Goal: Book appointment/travel/reservation

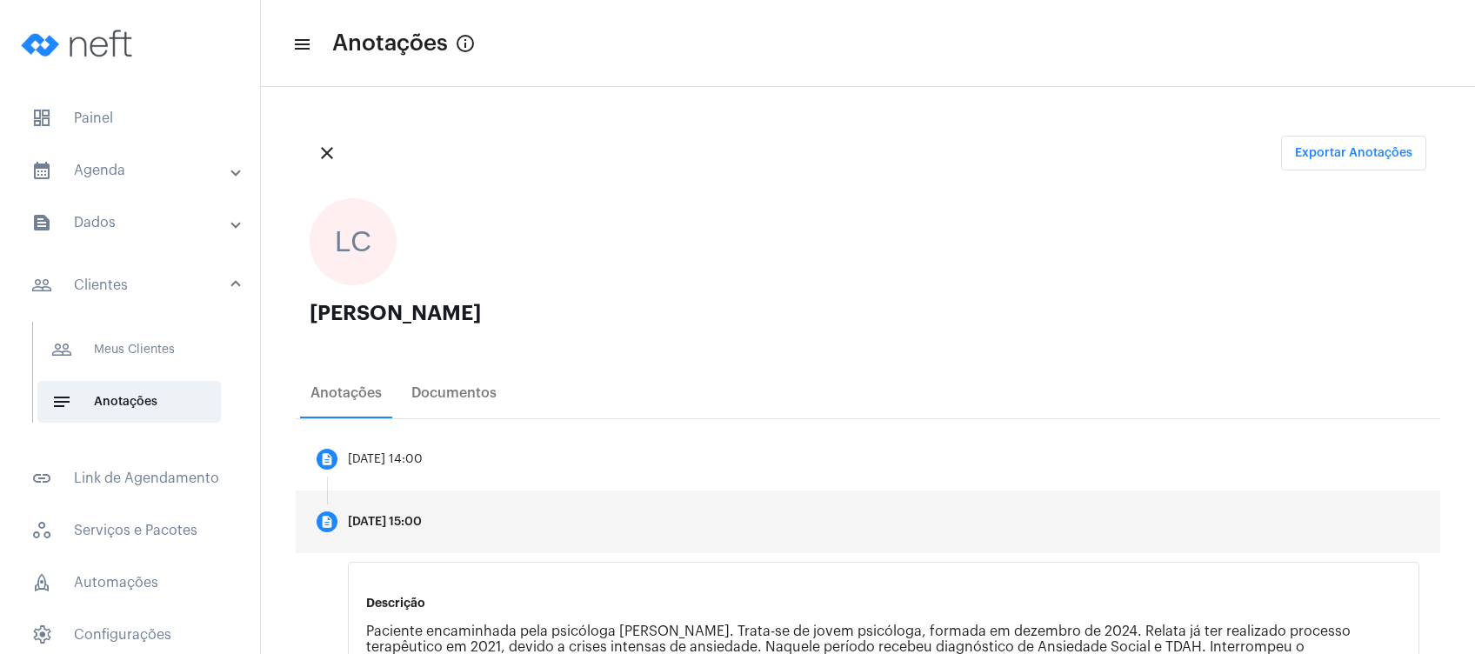
scroll to position [351, 0]
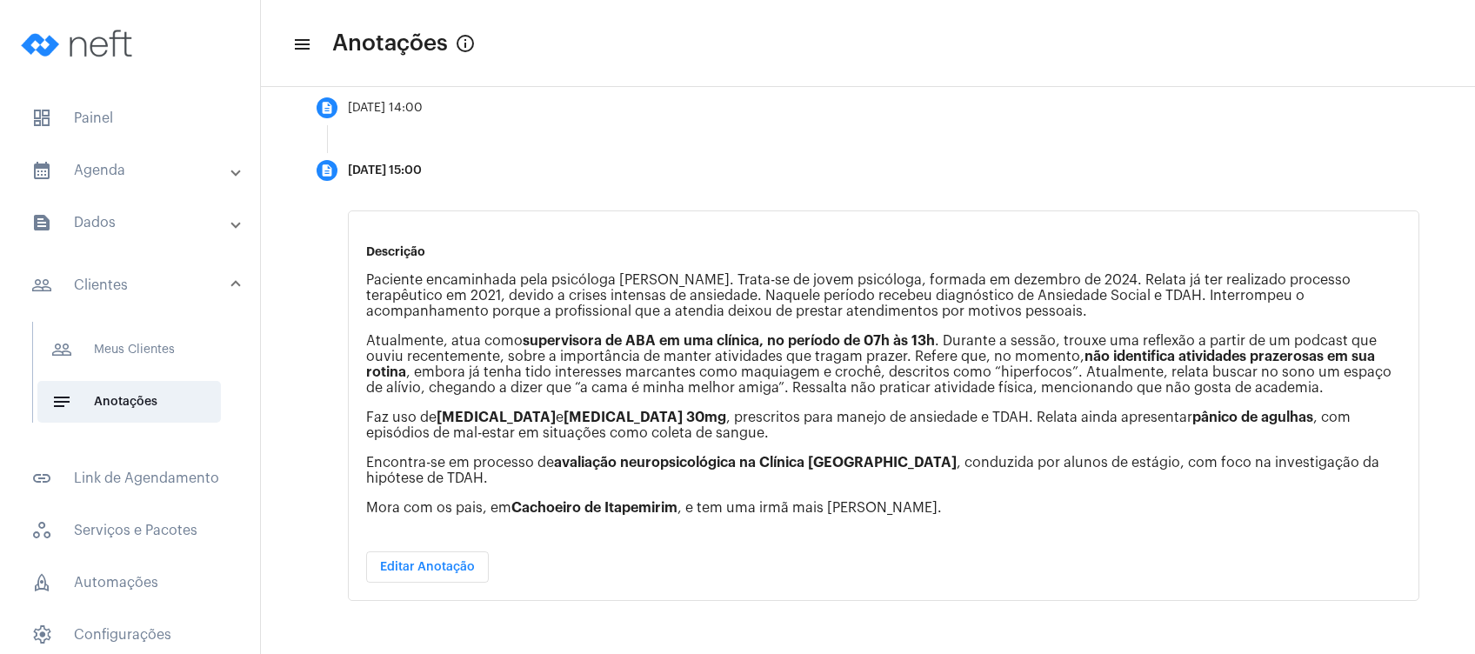
click at [164, 237] on mat-expansion-panel-header "text_snippet_outlined Dados" at bounding box center [135, 223] width 250 height 42
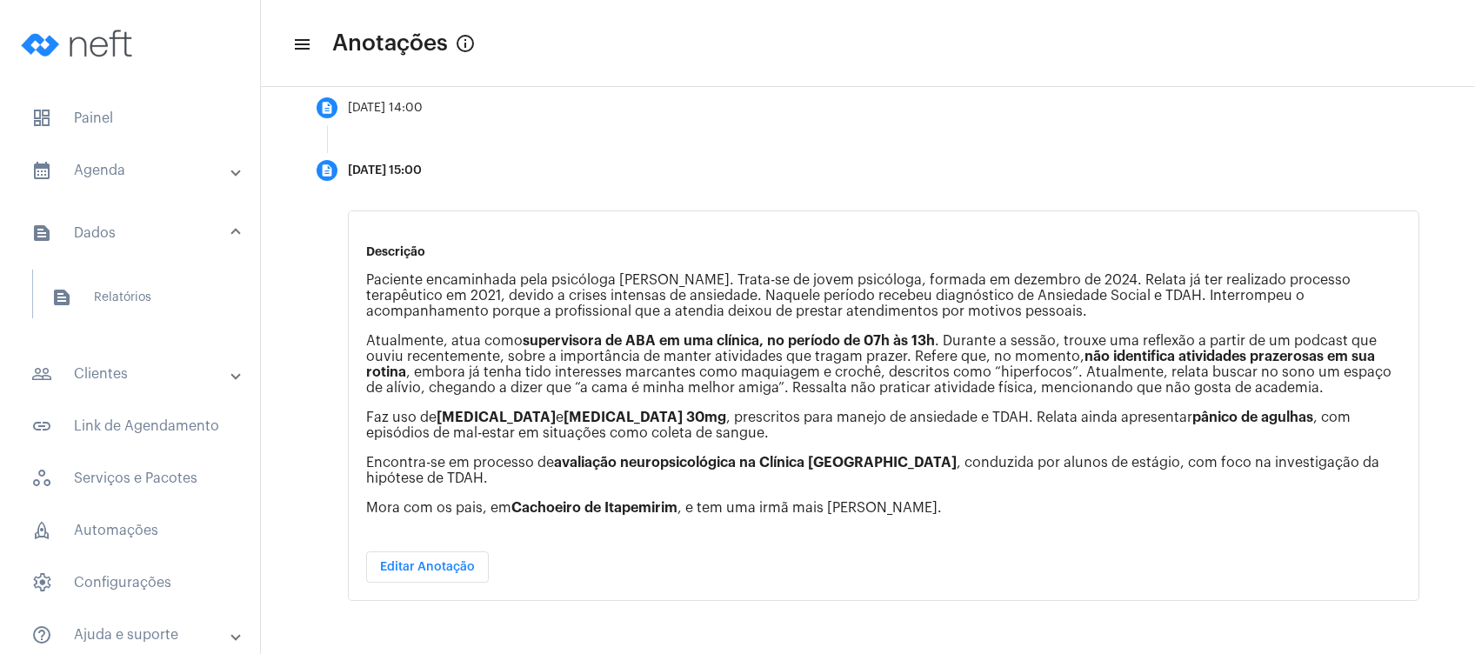
click at [196, 175] on mat-panel-title "calendar_month_outlined Agenda" at bounding box center [131, 170] width 201 height 21
click at [178, 247] on span "calendar_month_outlined Calendário" at bounding box center [129, 242] width 184 height 42
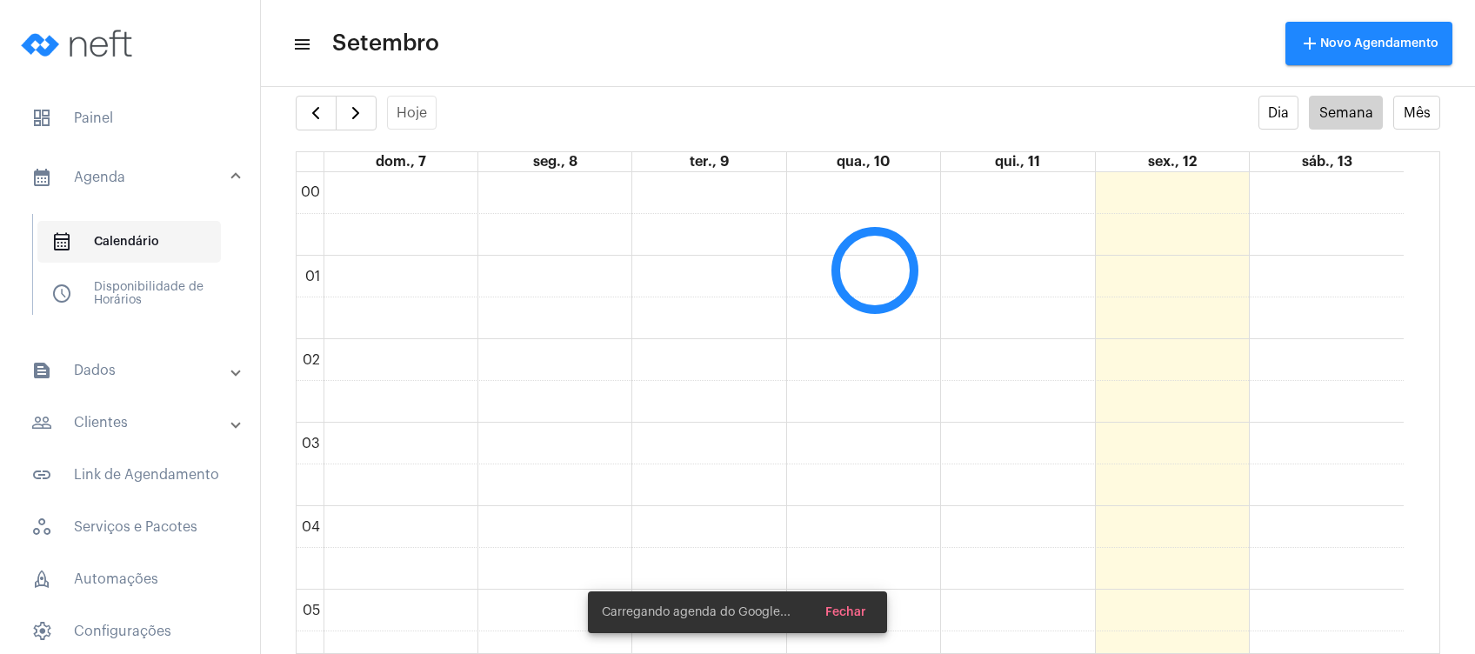
scroll to position [502, 0]
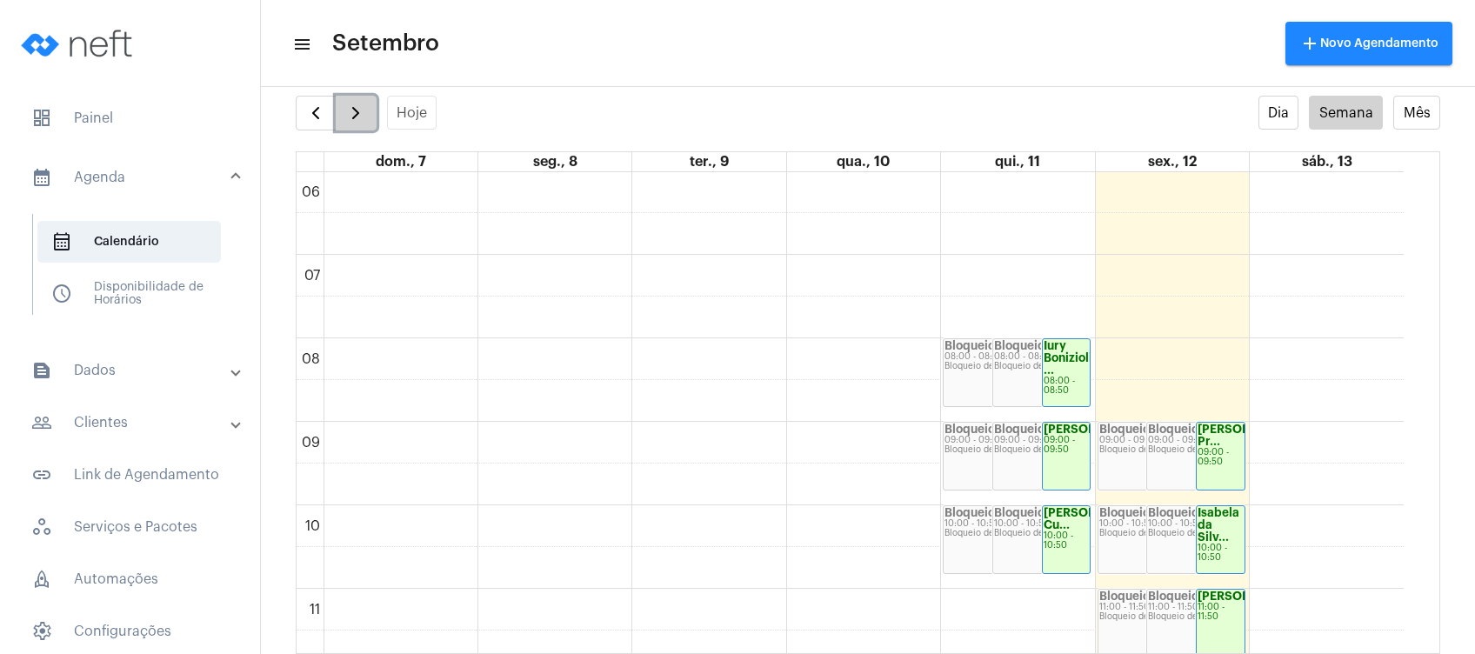
click at [341, 107] on button "button" at bounding box center [356, 113] width 41 height 35
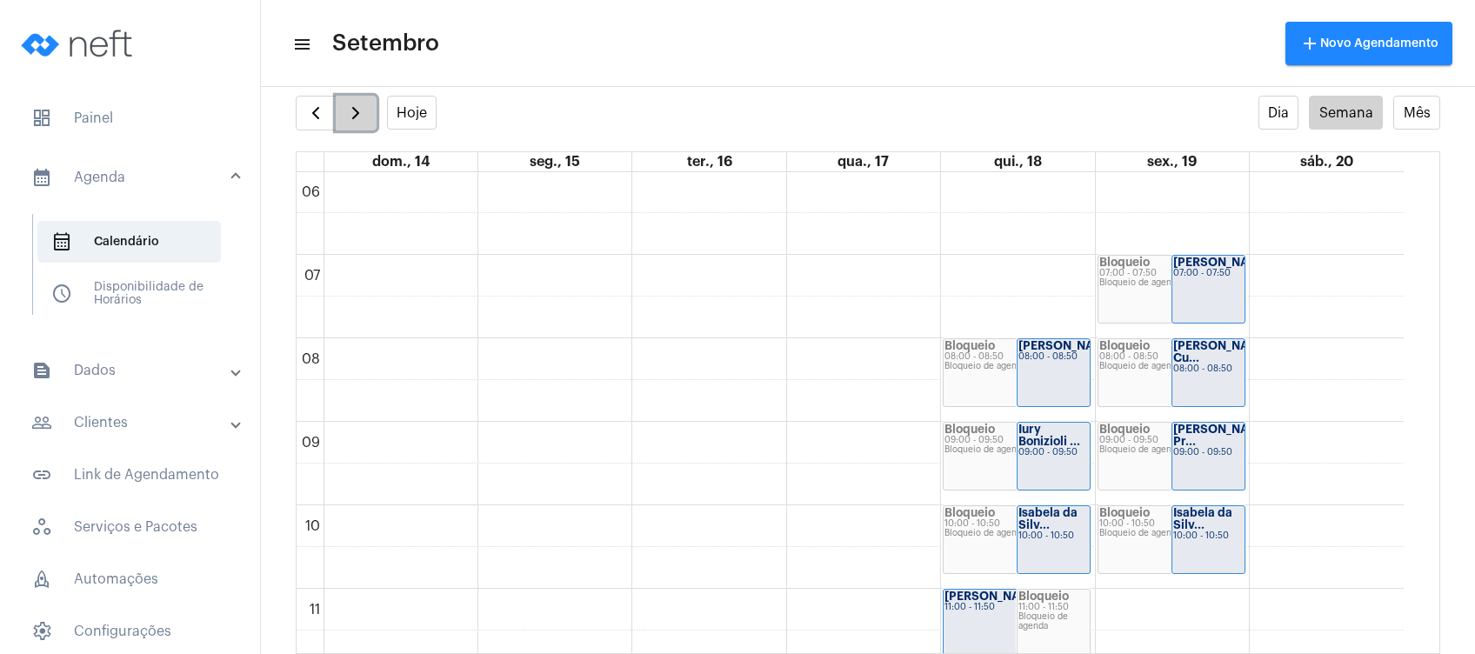
click at [341, 107] on button "button" at bounding box center [356, 113] width 41 height 35
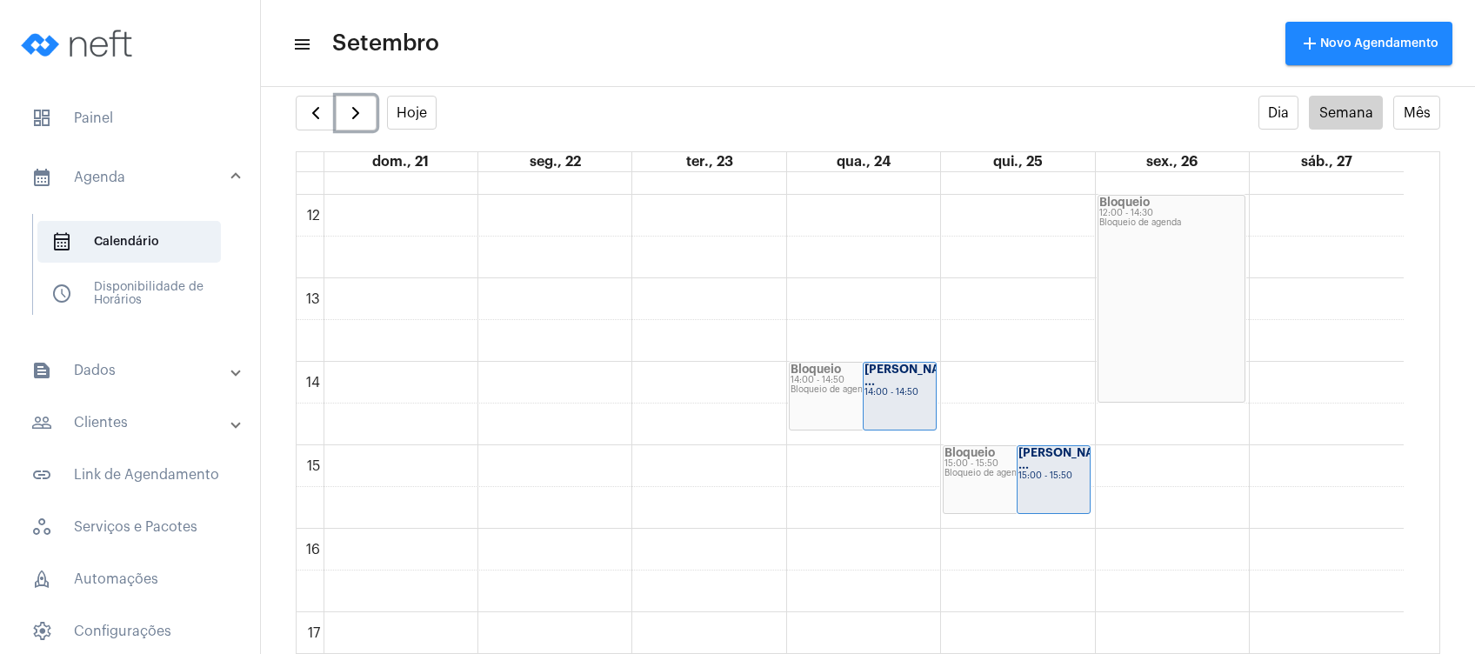
scroll to position [1019, 0]
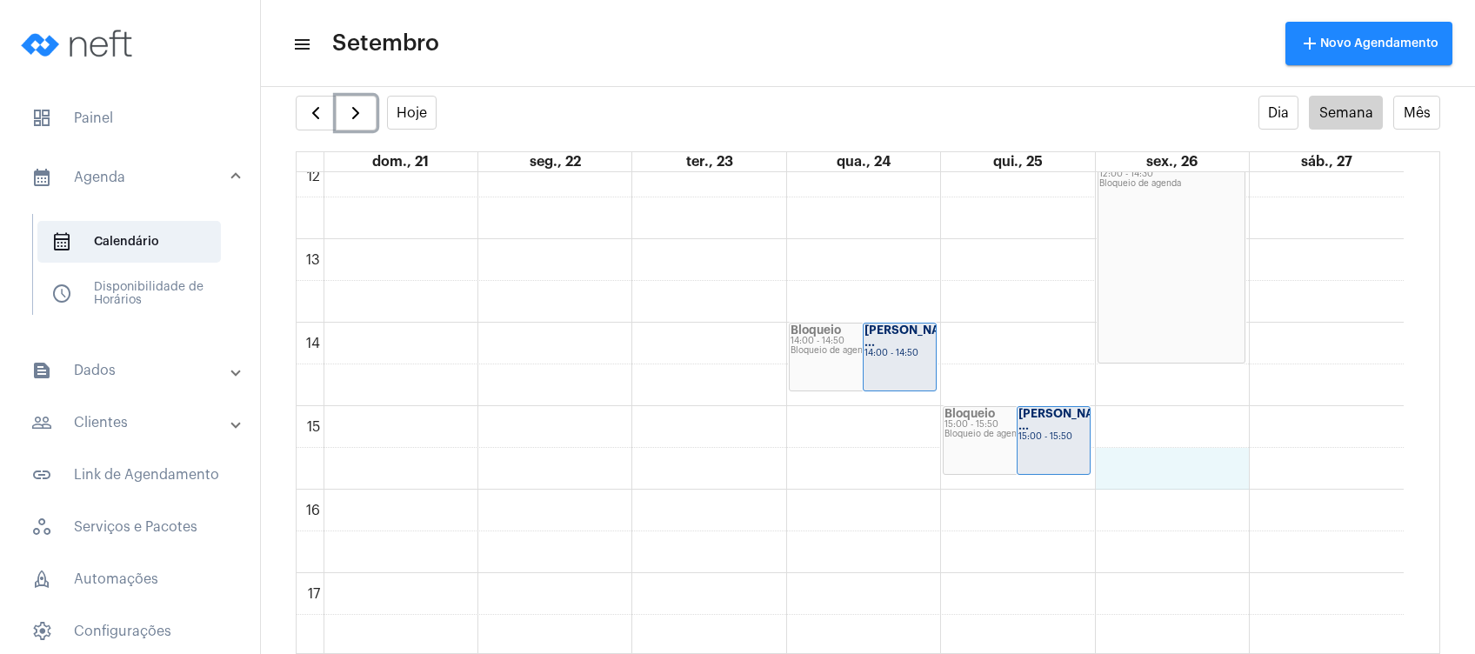
click at [1179, 451] on div "00 01 02 03 04 05 06 07 08 09 10 11 12 13 14 15 16 17 18 19 20 21 22 23 Bloquei…" at bounding box center [850, 156] width 1107 height 2004
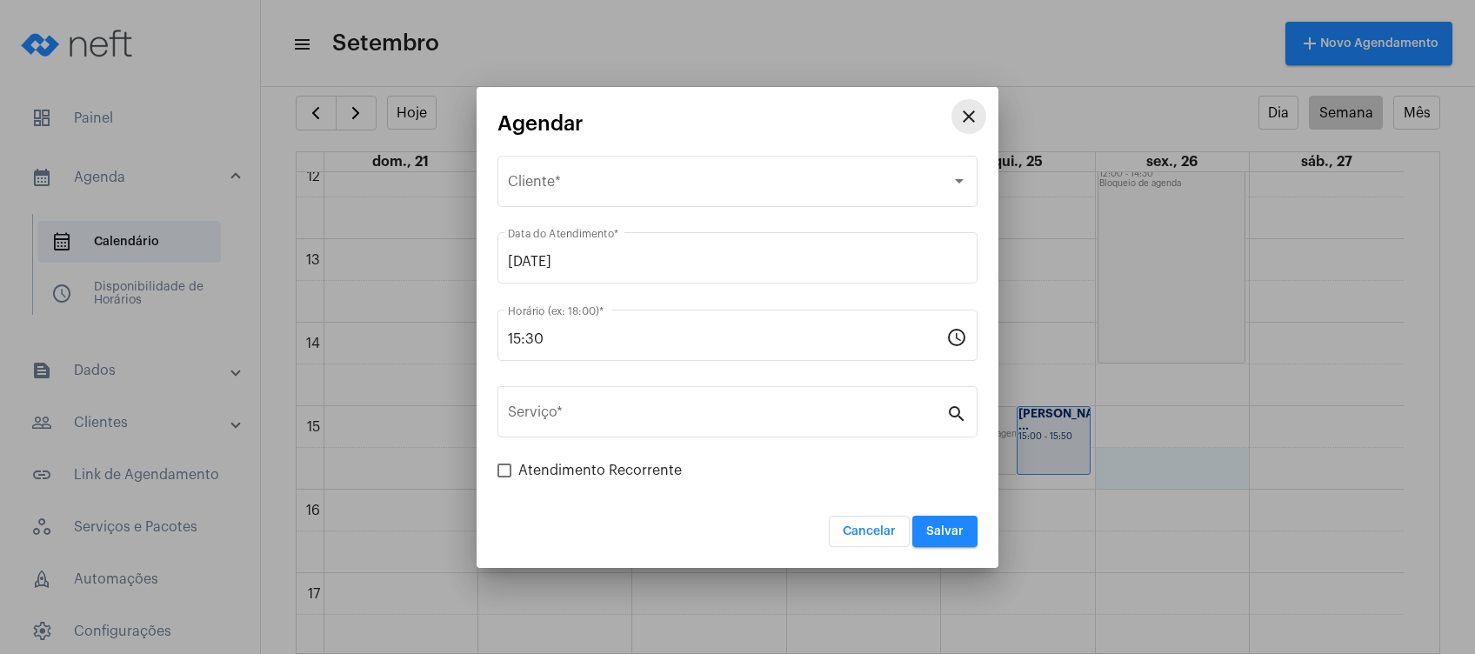
click at [969, 110] on mat-icon "close" at bounding box center [969, 116] width 21 height 21
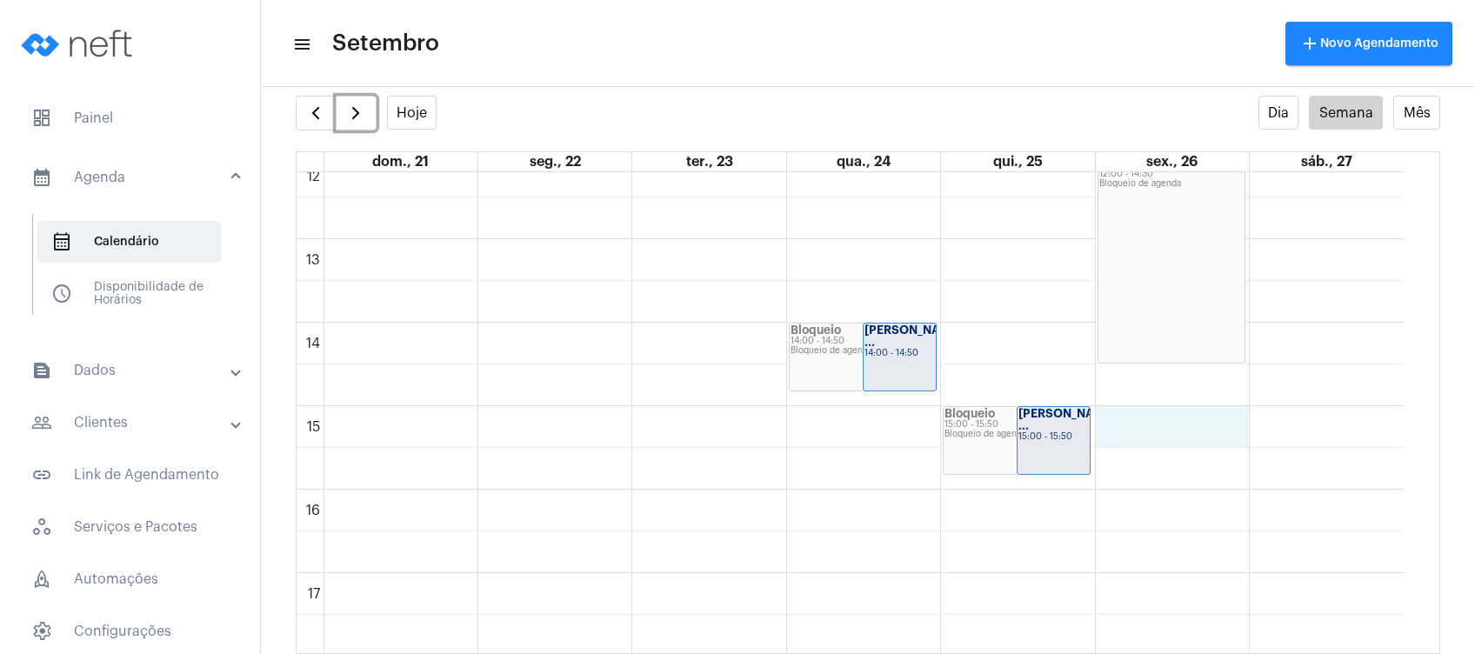
click at [1151, 431] on div "00 01 02 03 04 05 06 07 08 09 10 11 12 13 14 15 16 17 18 19 20 21 22 23 Bloquei…" at bounding box center [850, 156] width 1107 height 2004
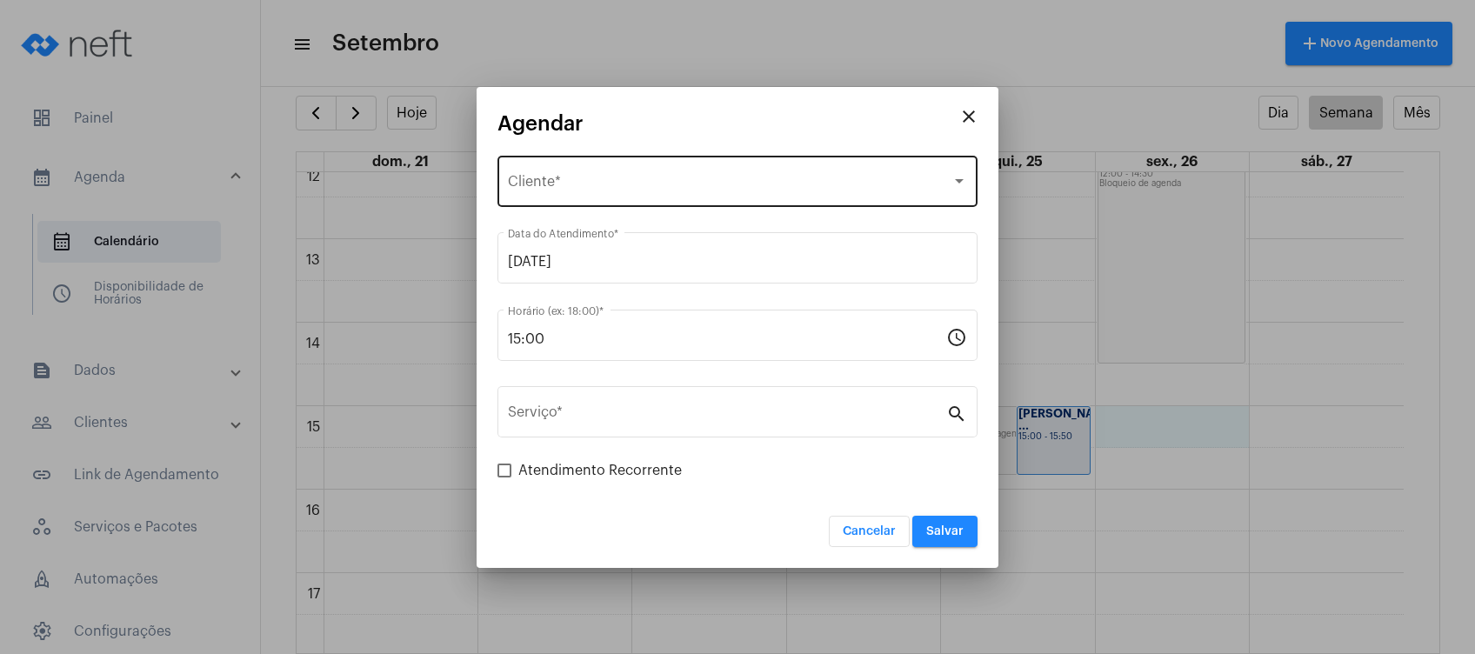
click at [618, 185] on span "Selecione o Cliente" at bounding box center [730, 185] width 444 height 16
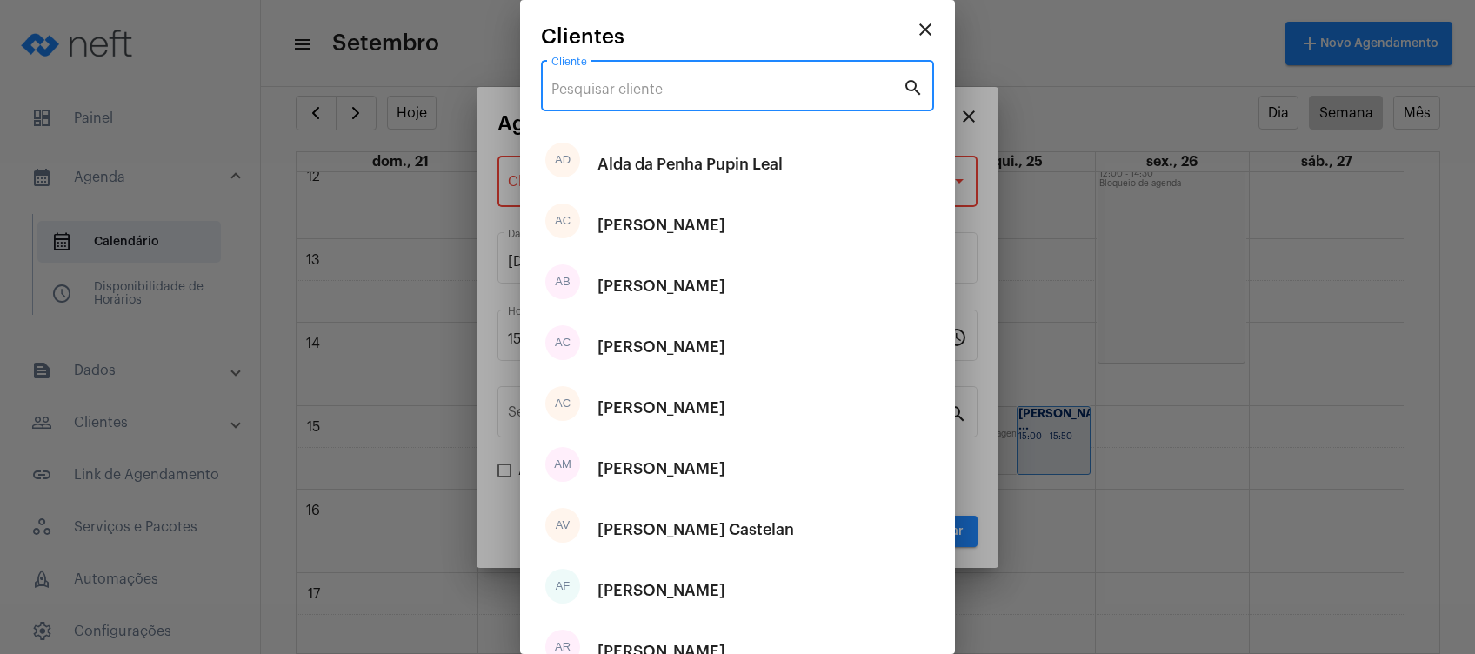
click at [712, 82] on input "Cliente" at bounding box center [726, 90] width 351 height 16
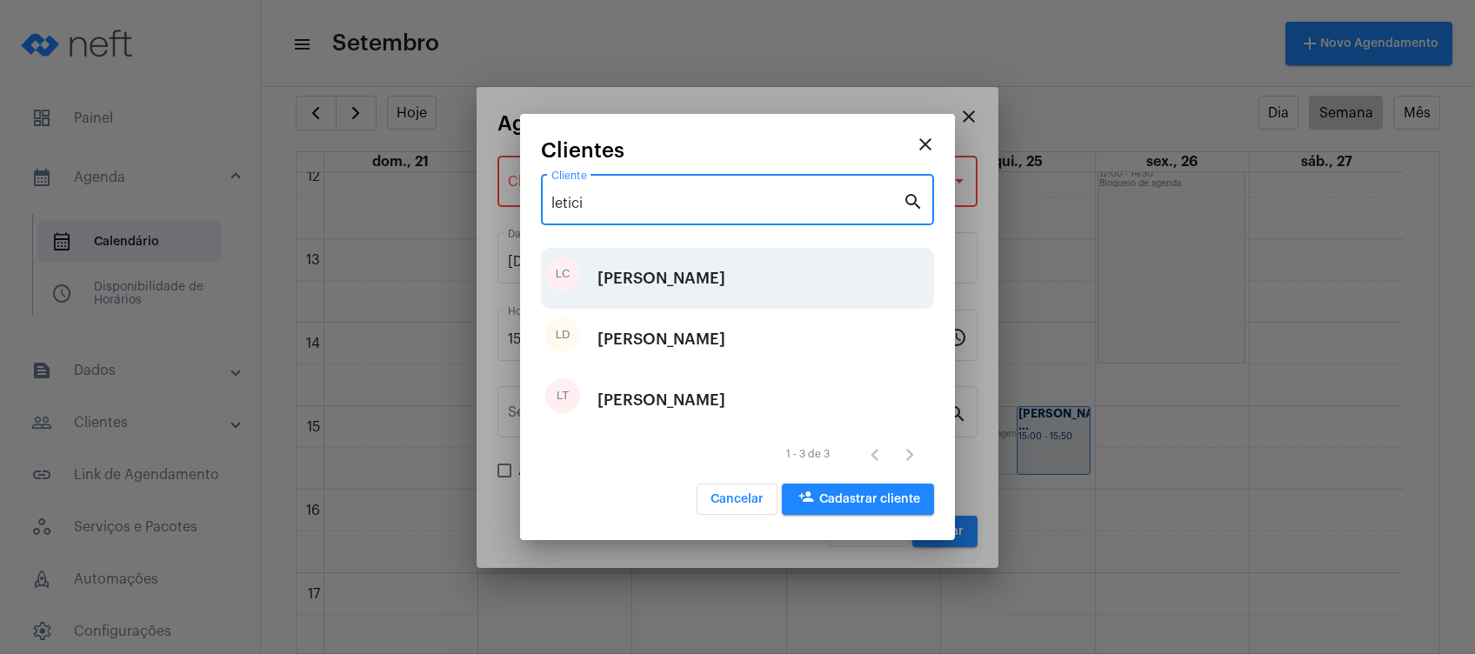
type input "letici"
click at [672, 270] on div "[PERSON_NAME]" at bounding box center [662, 278] width 128 height 52
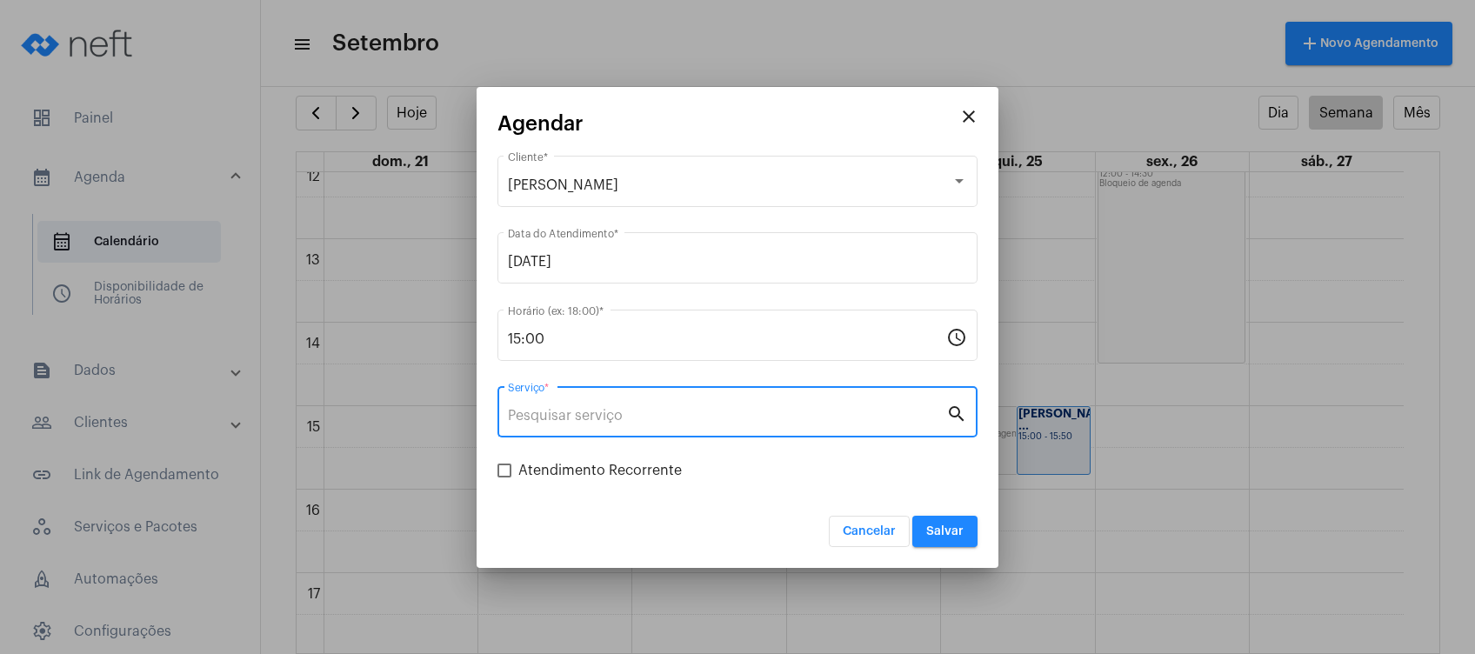
click at [640, 418] on input "Serviço *" at bounding box center [727, 416] width 438 height 16
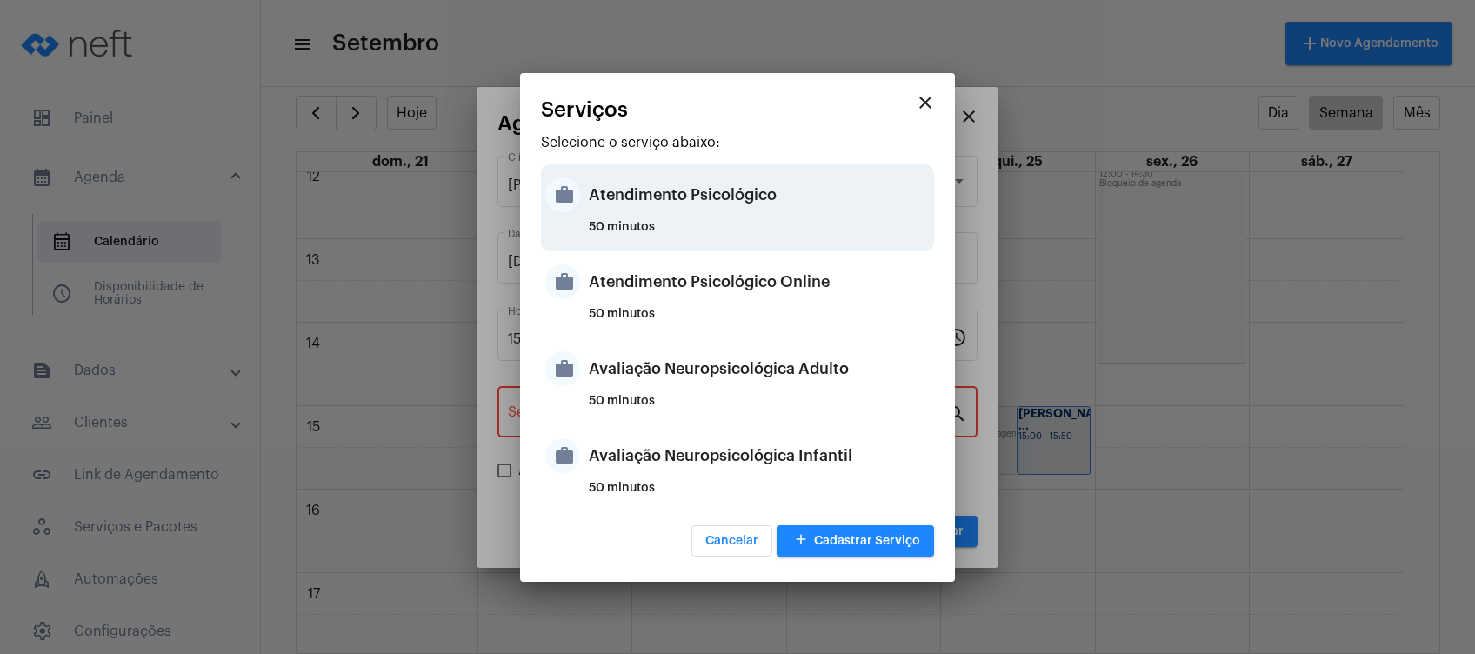
click at [739, 207] on div "Atendimento Psicológico" at bounding box center [759, 195] width 341 height 52
type input "Atendimento Psicológico"
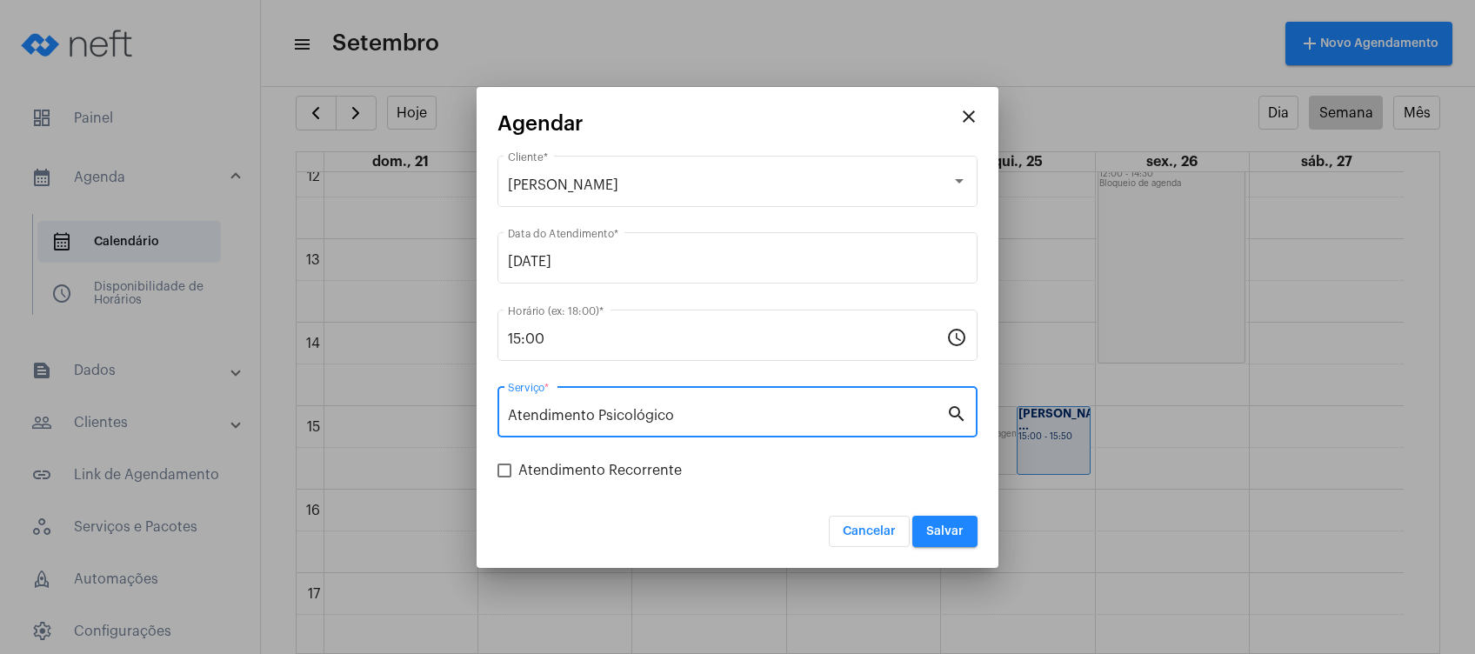
click at [958, 534] on span "Salvar" at bounding box center [944, 531] width 37 height 12
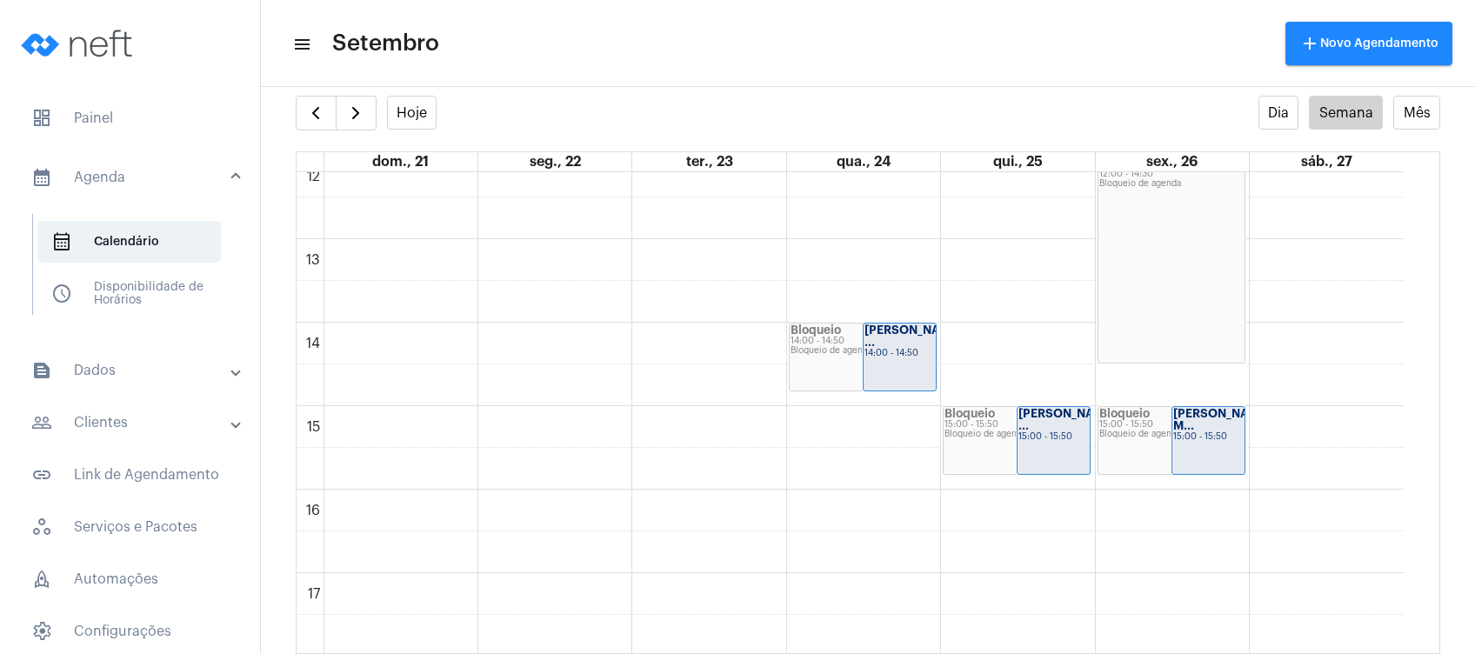
click at [124, 417] on mat-panel-title "people_outline Clientes" at bounding box center [131, 422] width 201 height 21
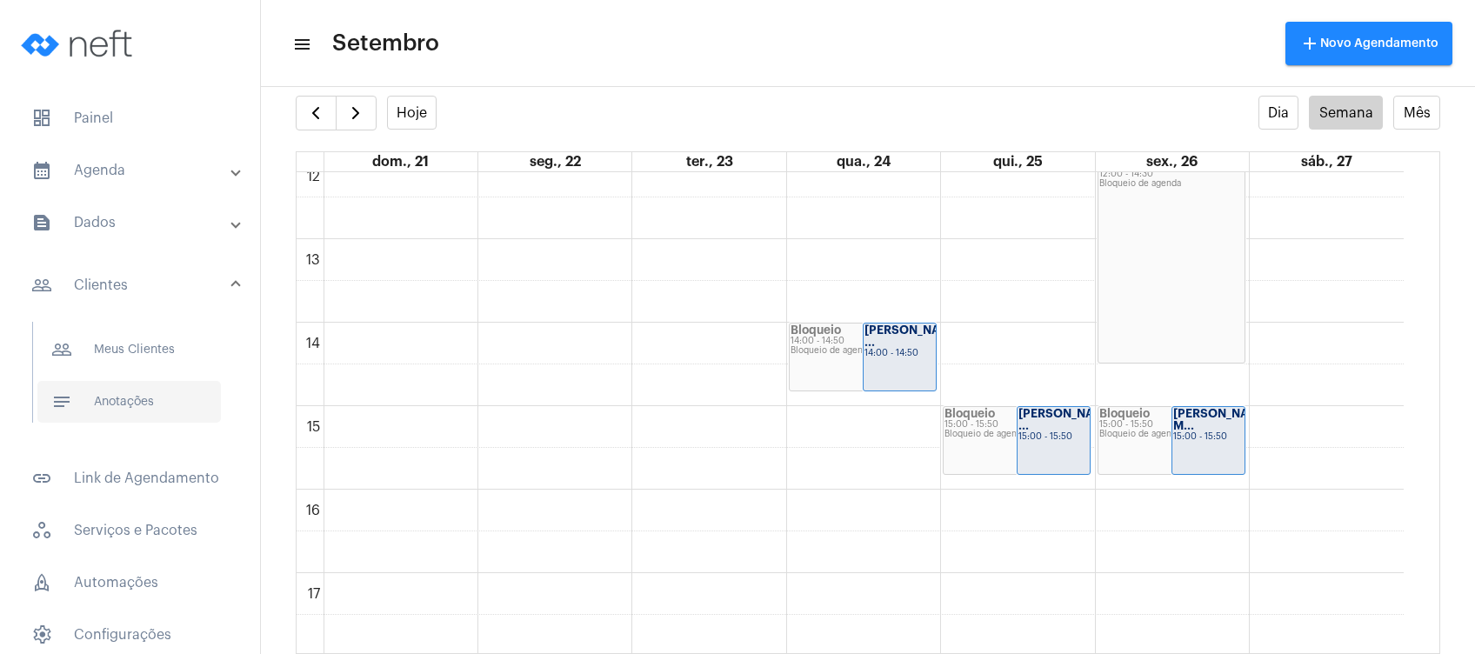
drag, startPoint x: 124, startPoint y: 417, endPoint x: 128, endPoint y: 398, distance: 18.6
click at [128, 398] on span "notes Anotações" at bounding box center [129, 402] width 184 height 42
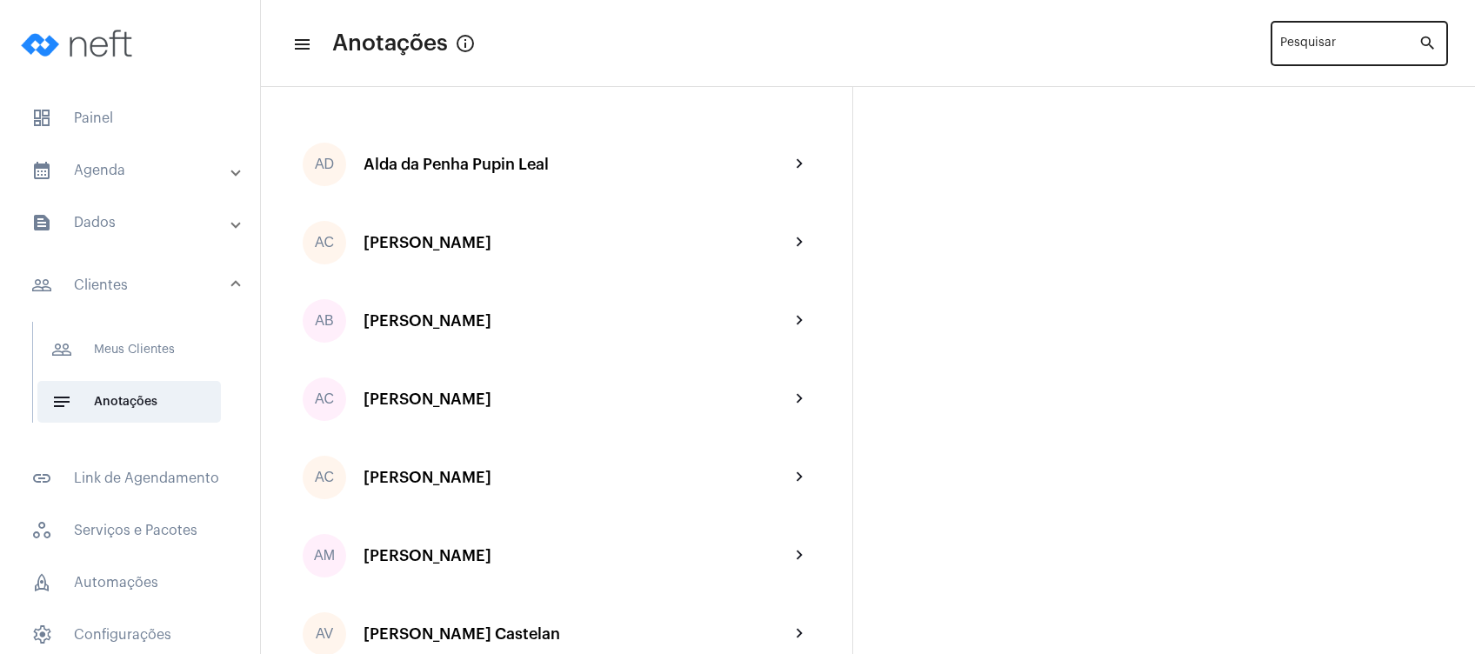
click at [1329, 45] on div "Pesquisar" at bounding box center [1349, 42] width 138 height 48
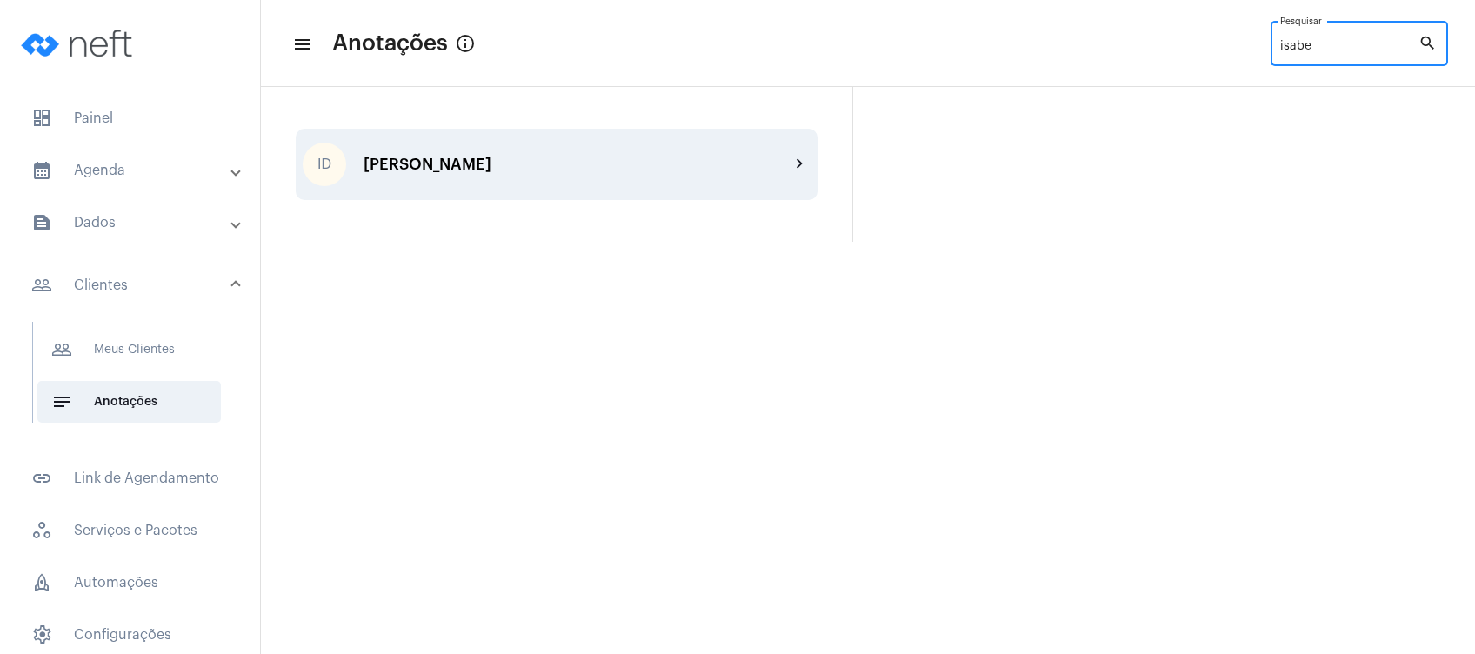
type input "isabe"
click at [638, 175] on div "ID [PERSON_NAME] chevron_right" at bounding box center [557, 164] width 522 height 71
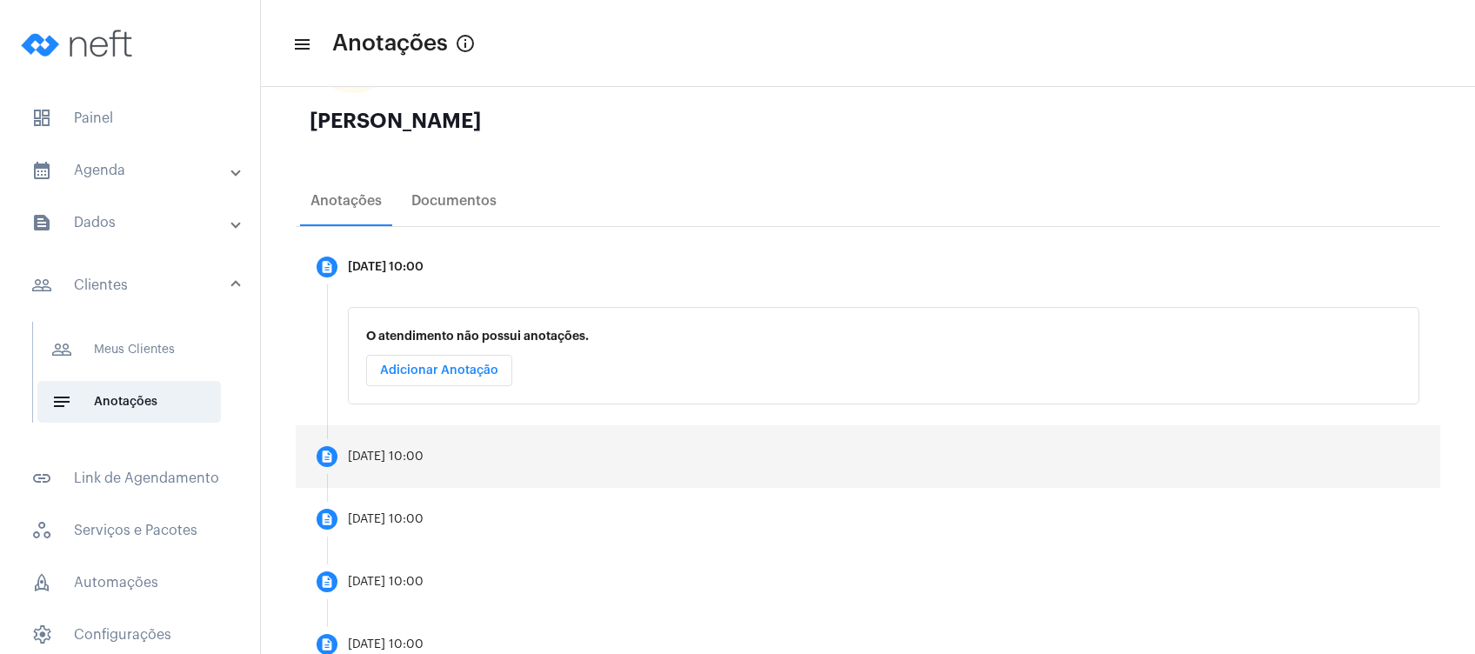
scroll to position [142, 0]
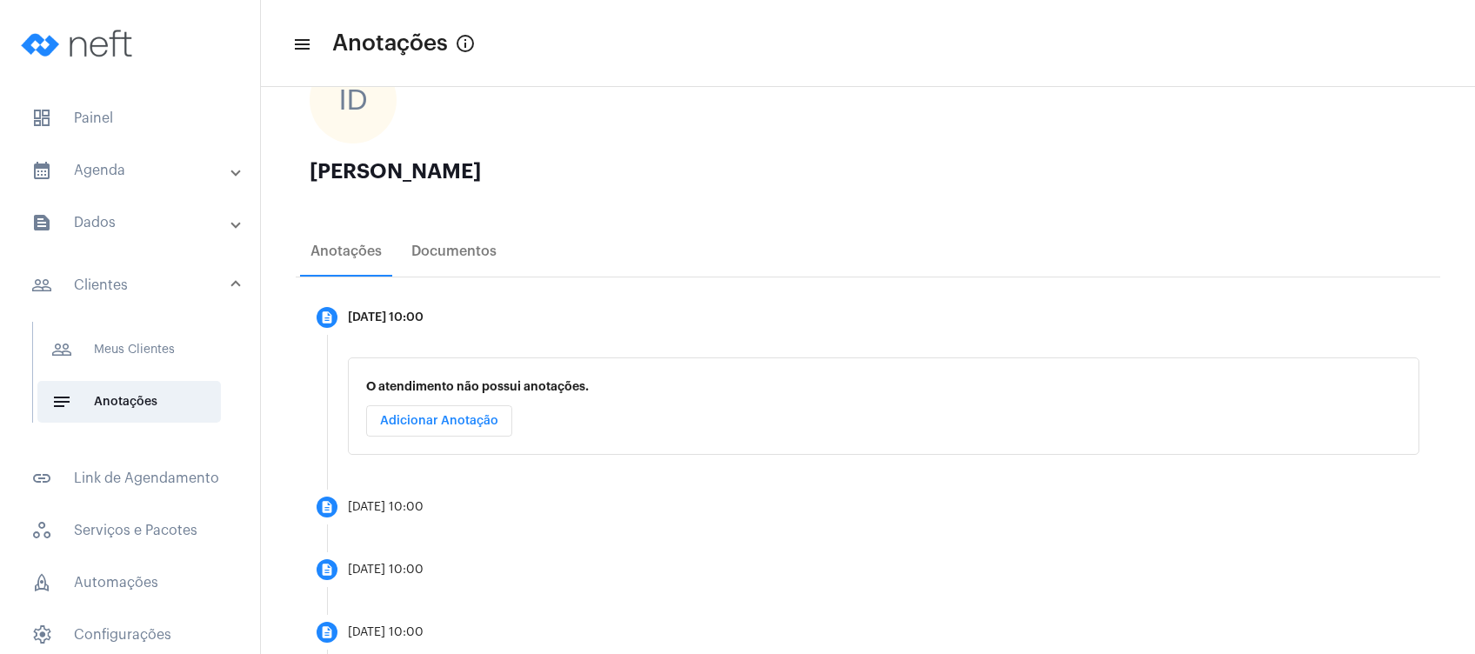
click at [134, 181] on mat-expansion-panel-header "calendar_month_outlined Agenda" at bounding box center [135, 171] width 250 height 42
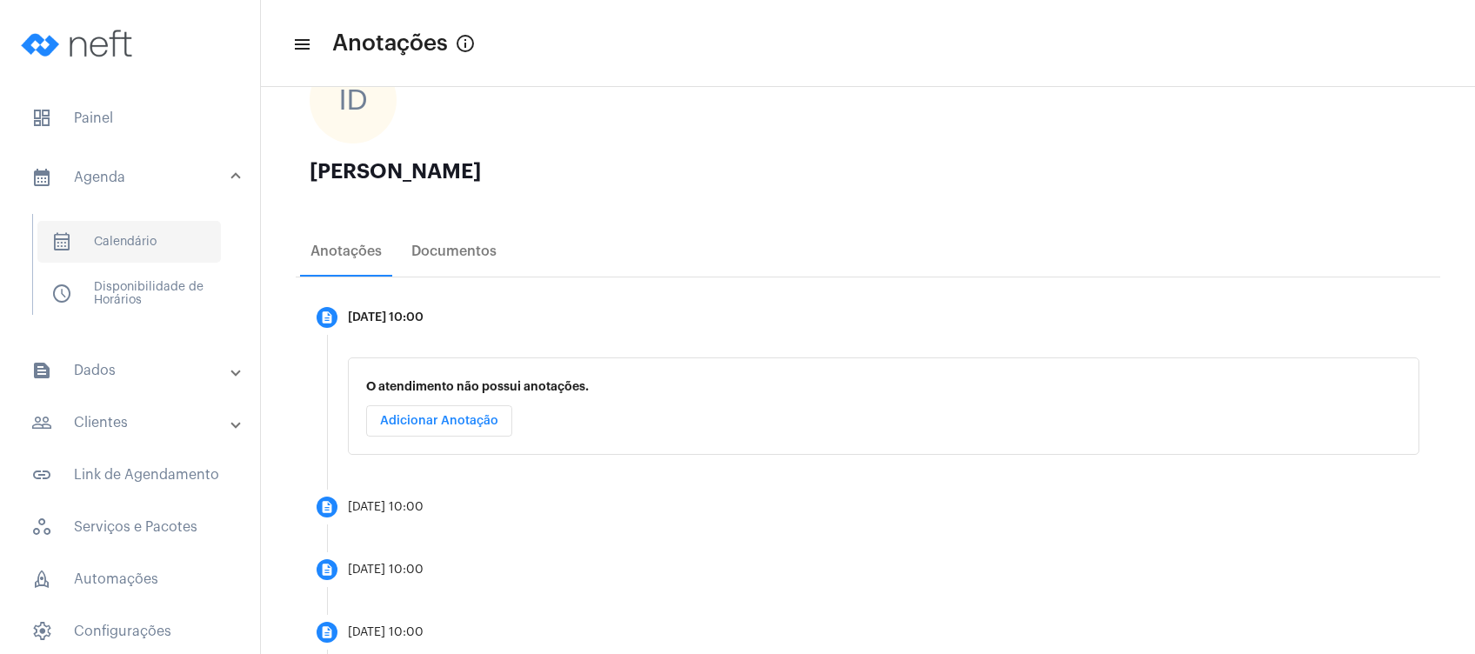
drag, startPoint x: 134, startPoint y: 181, endPoint x: 164, endPoint y: 229, distance: 56.7
click at [164, 229] on span "calendar_month_outlined Calendário" at bounding box center [129, 242] width 184 height 42
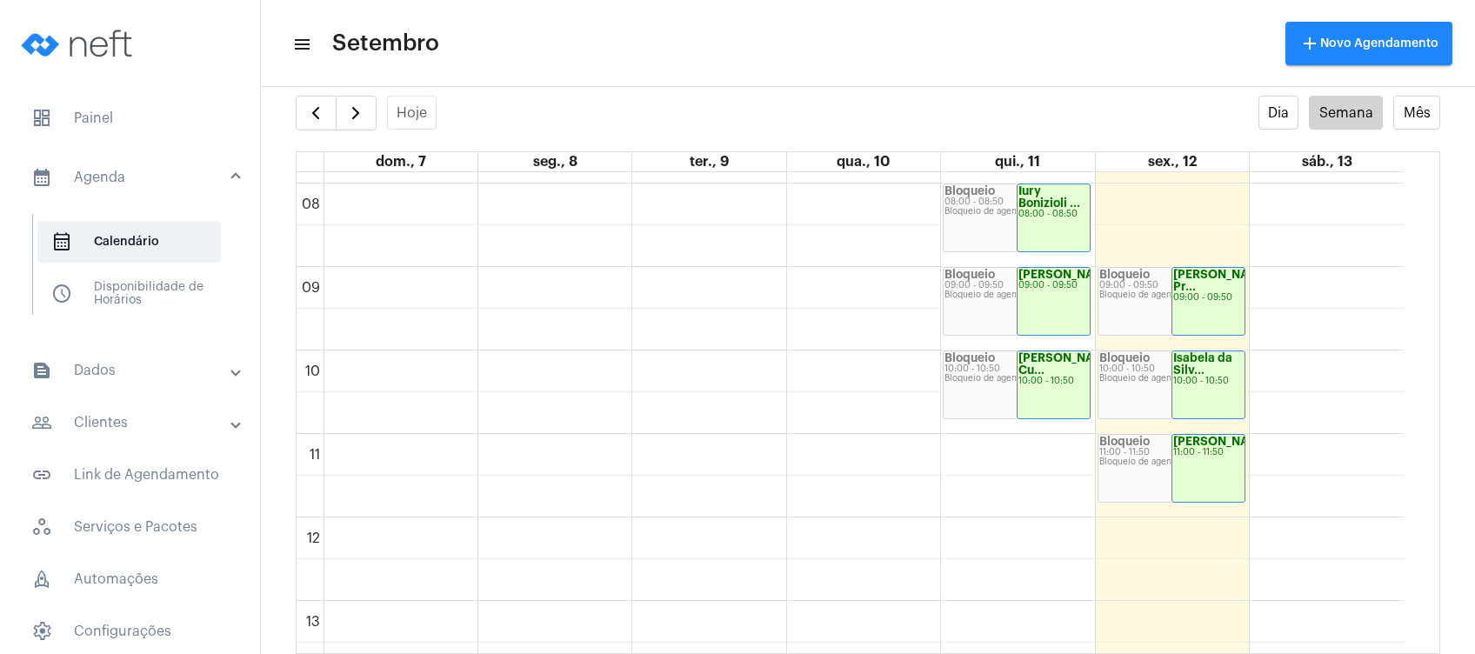
scroll to position [849, 0]
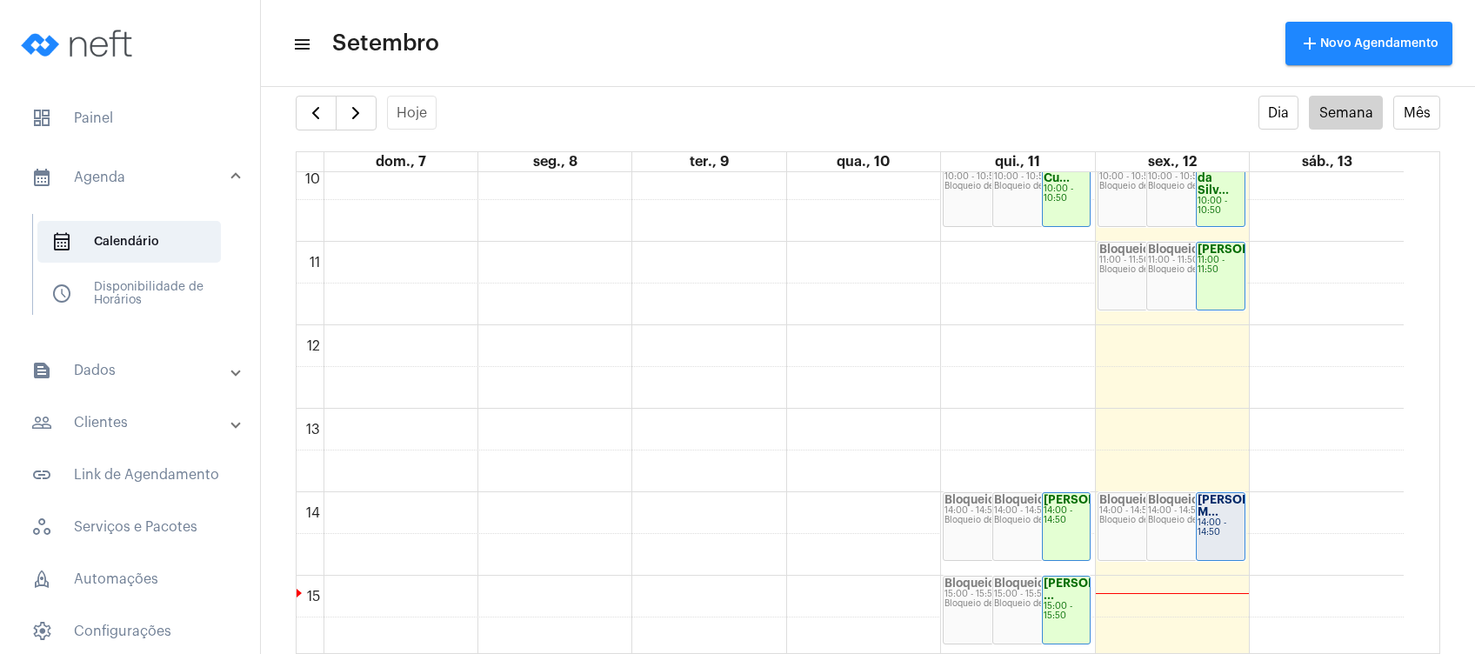
click at [1173, 523] on div "Bloqueio de agenda" at bounding box center [1195, 521] width 95 height 10
click at [1209, 518] on strong "[PERSON_NAME] M..." at bounding box center [1246, 505] width 97 height 23
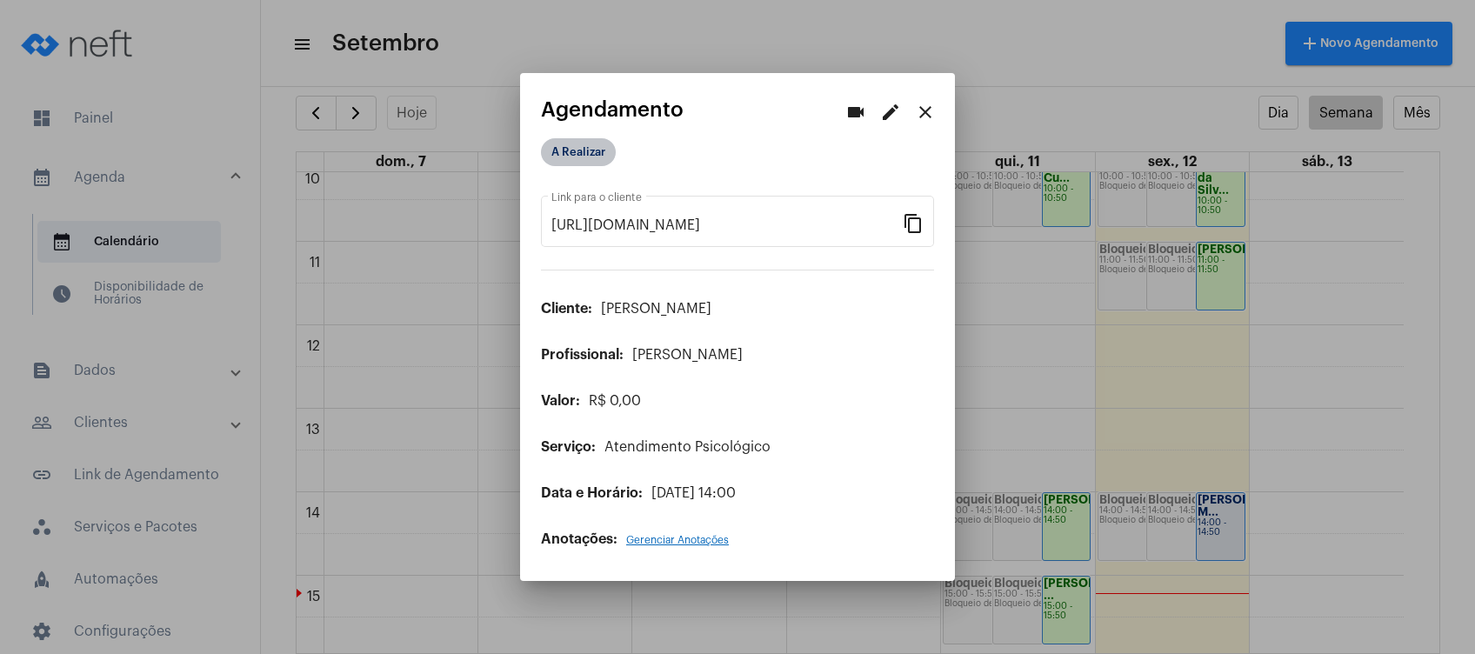
click at [598, 166] on mat-chip "A Realizar" at bounding box center [578, 152] width 75 height 28
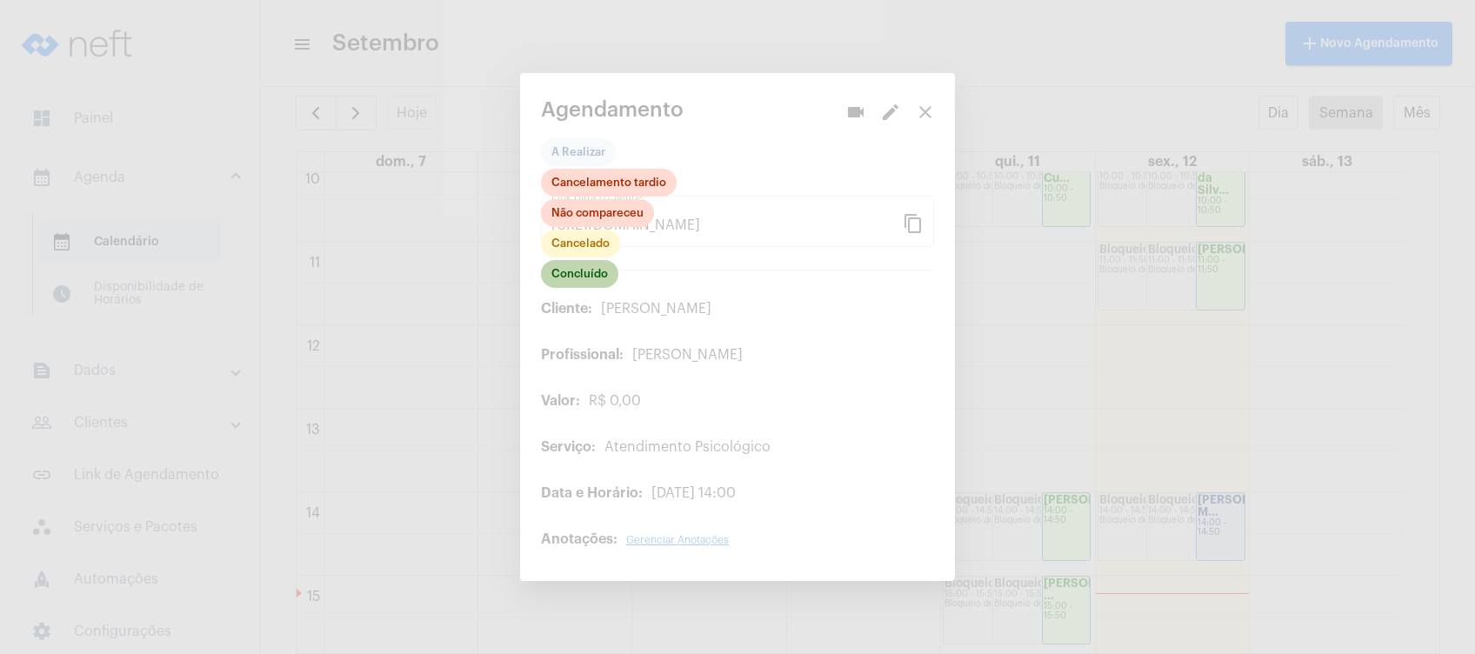
click at [606, 271] on mat-chip "Concluído" at bounding box center [579, 274] width 77 height 28
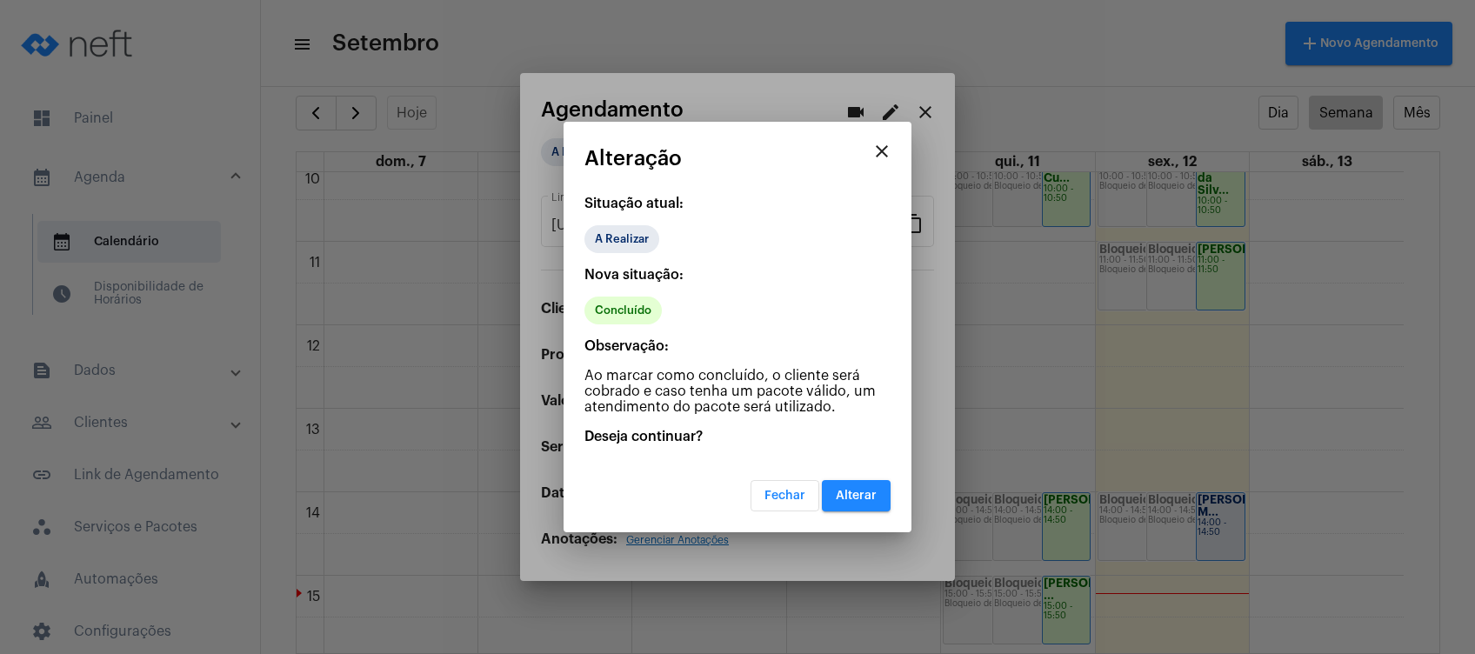
click at [858, 487] on button "Alterar" at bounding box center [856, 495] width 69 height 31
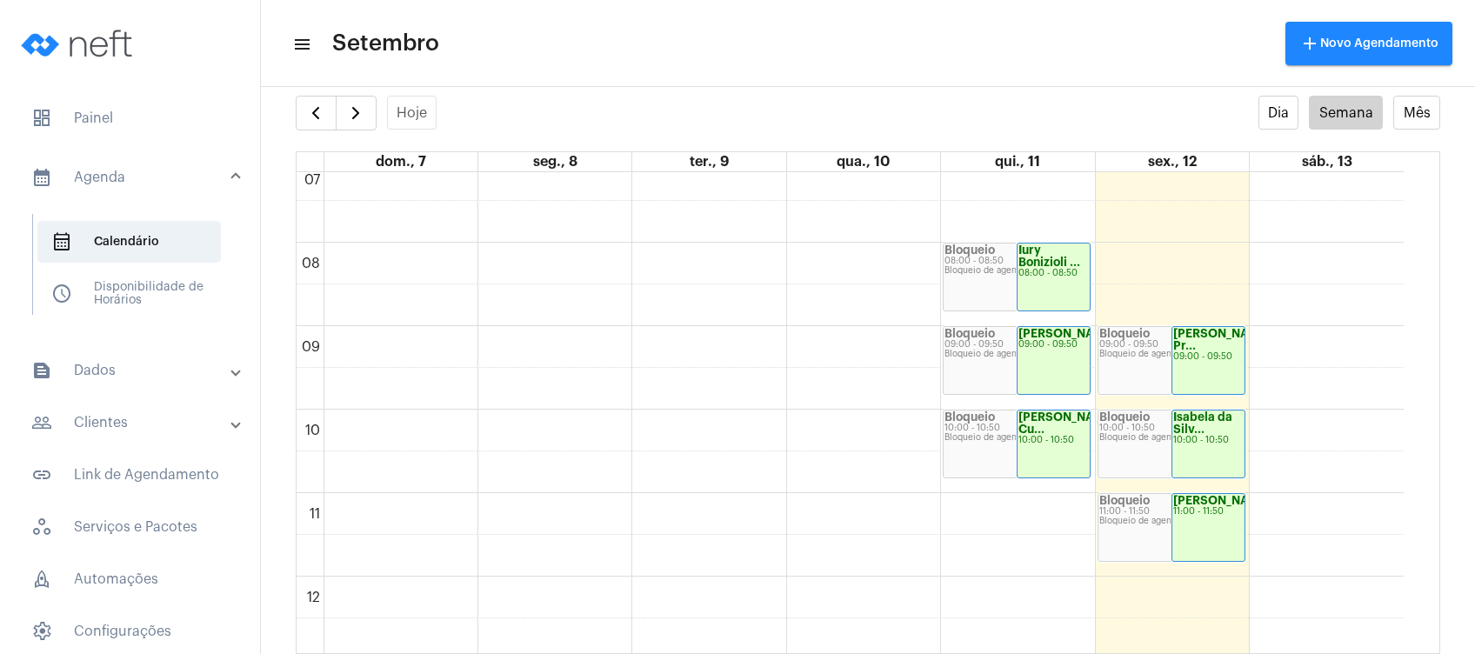
scroll to position [501, 0]
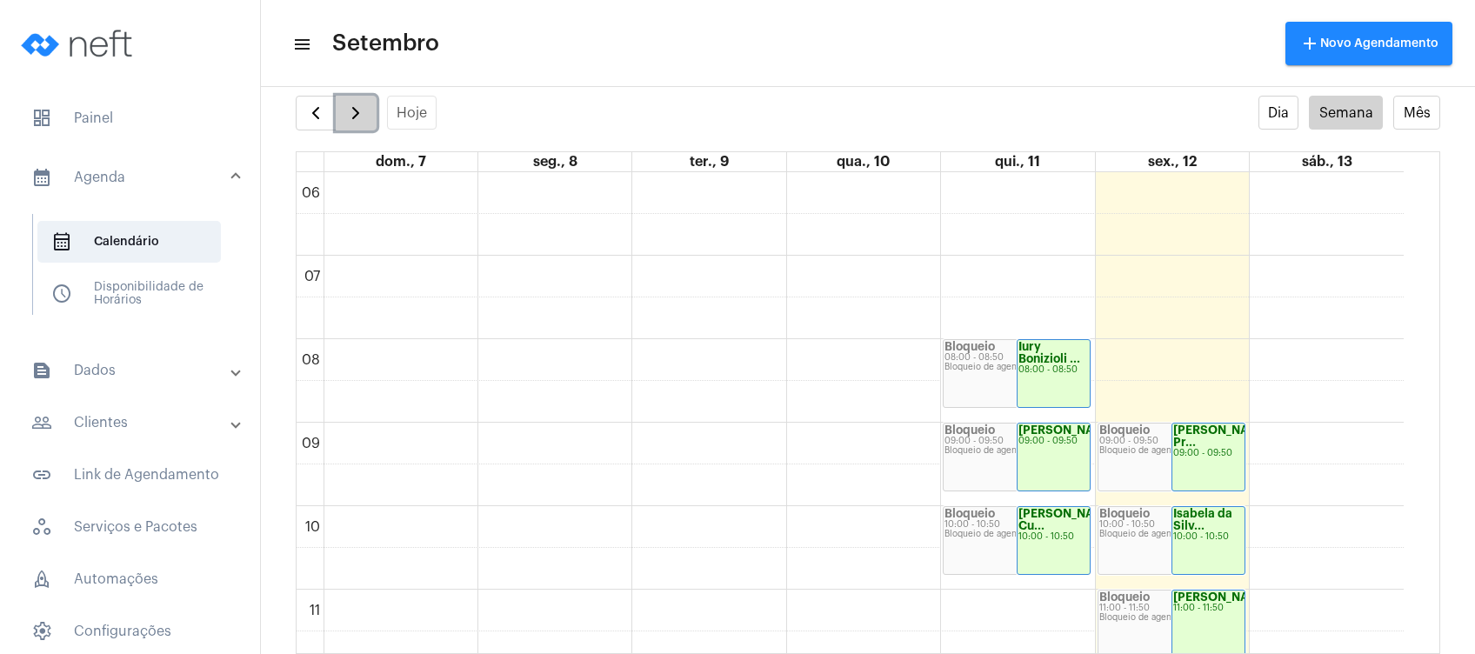
click at [356, 109] on span "button" at bounding box center [355, 113] width 21 height 21
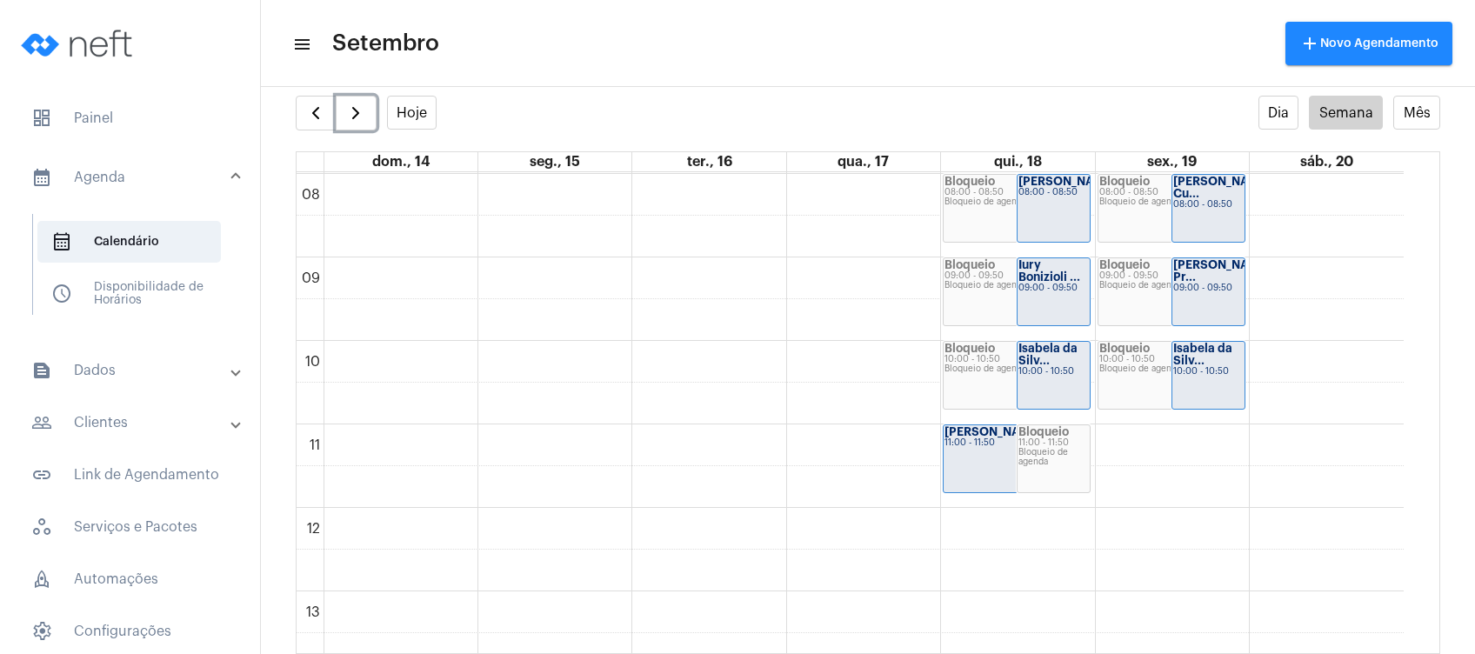
scroll to position [733, 0]
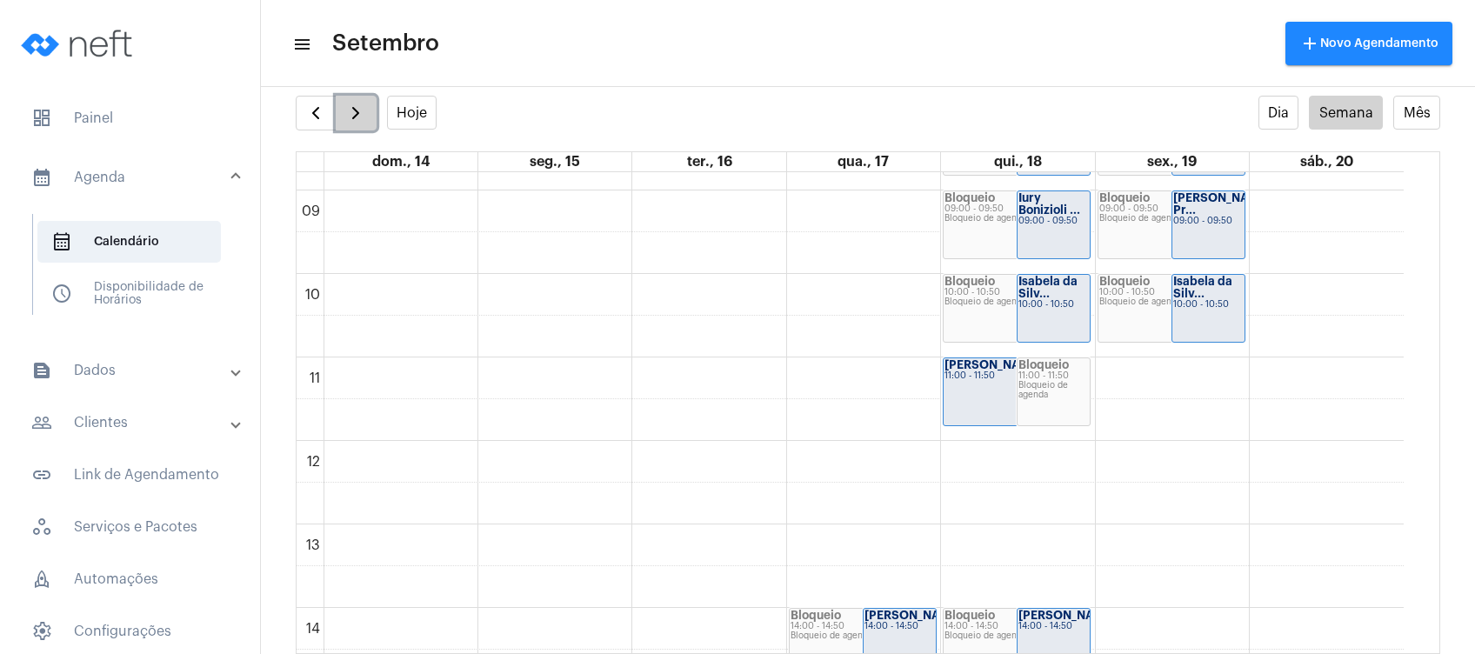
click at [353, 118] on span "button" at bounding box center [355, 113] width 21 height 21
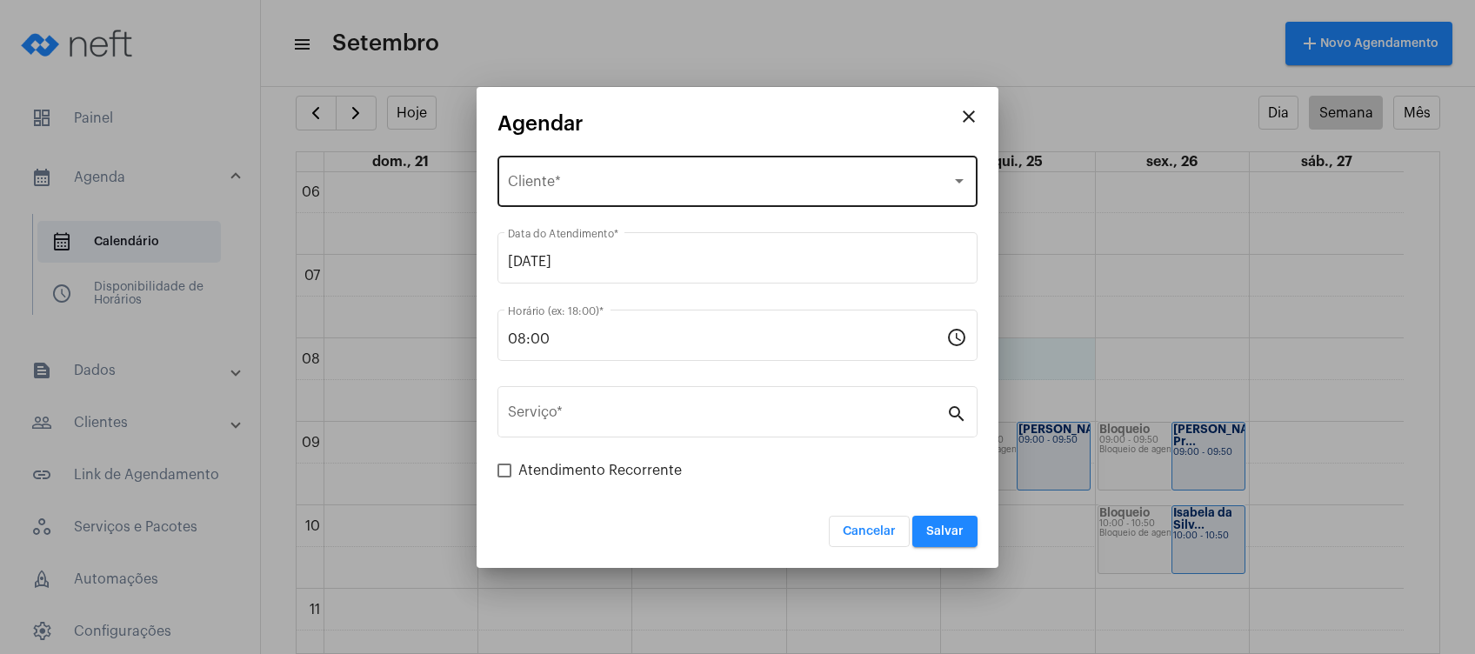
click at [785, 183] on div "Selecione o Cliente" at bounding box center [730, 185] width 444 height 16
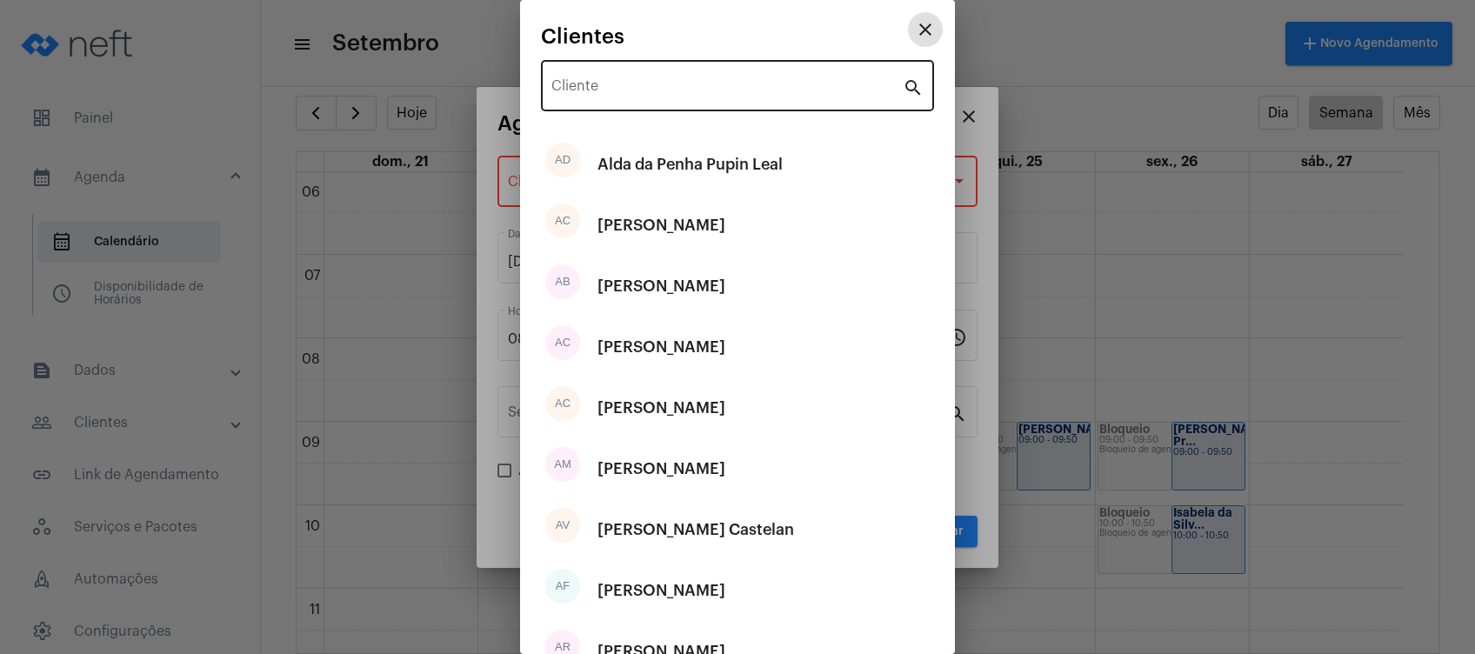
click at [702, 97] on input "Cliente" at bounding box center [726, 90] width 351 height 16
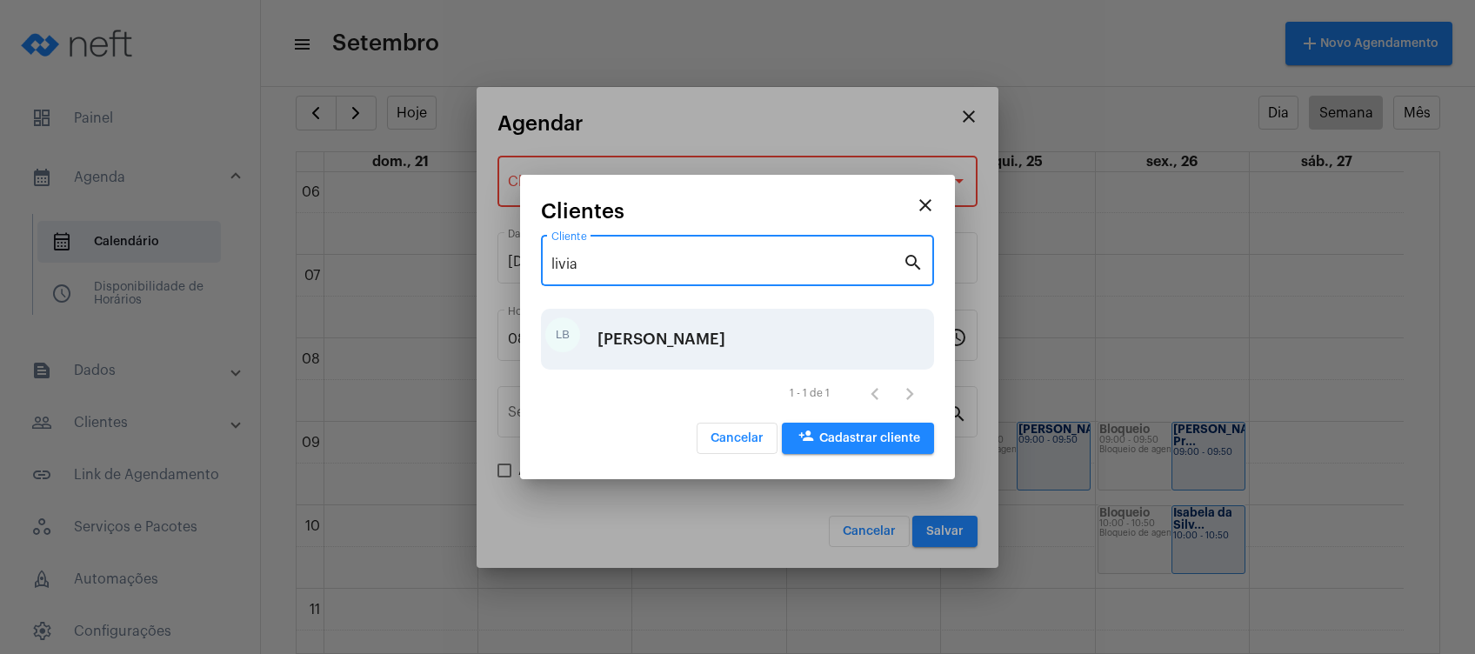
type input "livia"
click at [674, 340] on div "[PERSON_NAME]" at bounding box center [662, 339] width 128 height 52
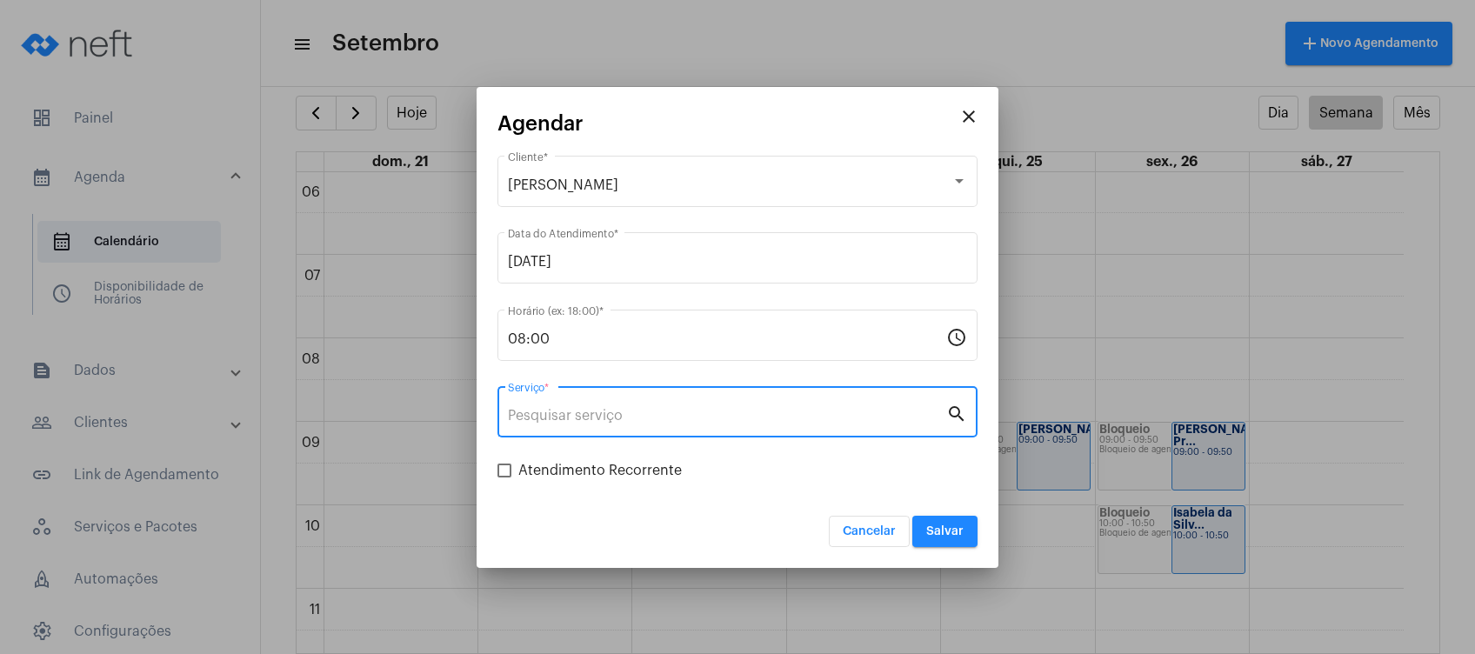
click at [761, 409] on input "Serviço *" at bounding box center [727, 416] width 438 height 16
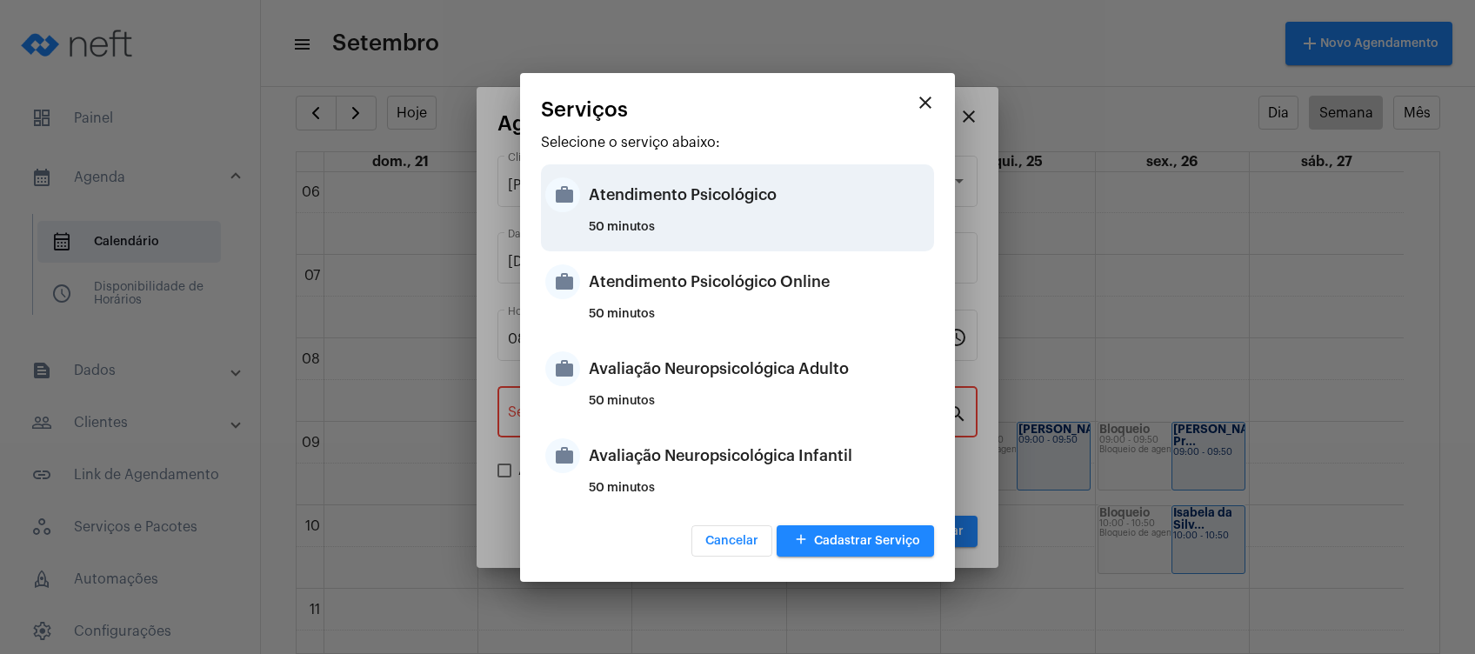
click at [752, 210] on div "Atendimento Psicológico" at bounding box center [759, 195] width 341 height 52
type input "Atendimento Psicológico"
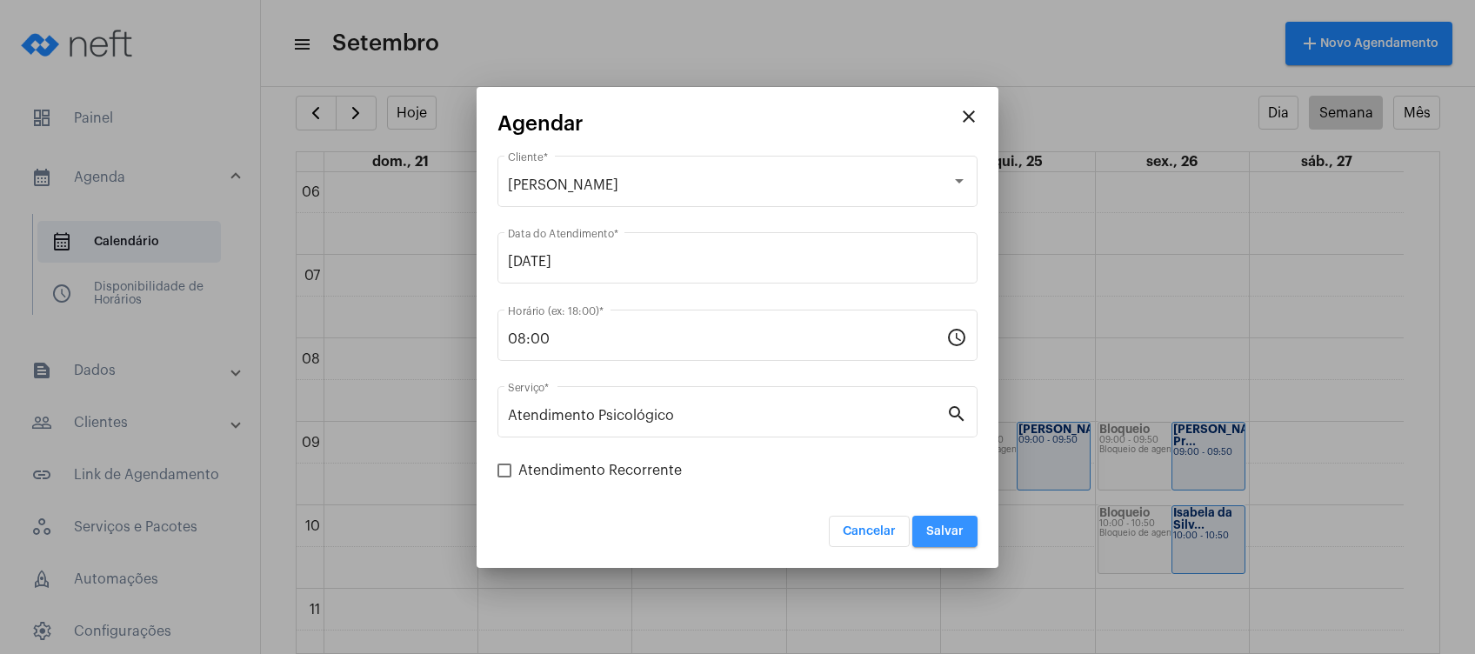
click at [939, 524] on button "Salvar" at bounding box center [944, 531] width 65 height 31
